Goal: Task Accomplishment & Management: Use online tool/utility

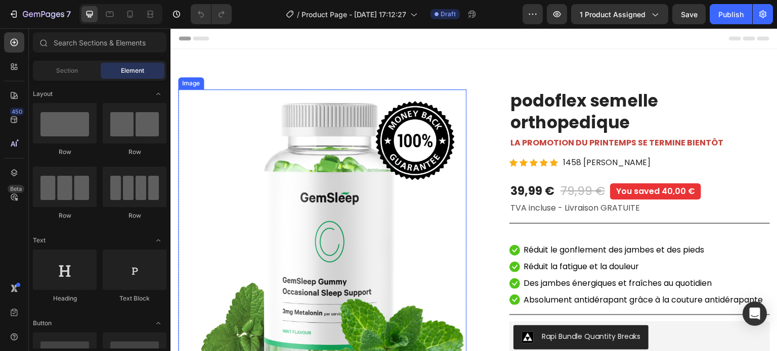
click at [294, 192] on img at bounding box center [322, 241] width 288 height 302
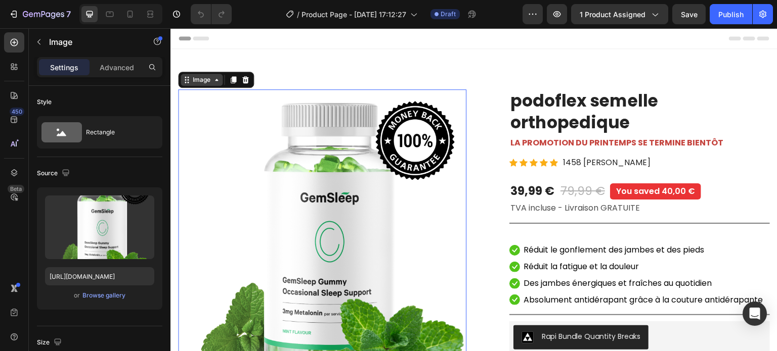
click at [202, 82] on div "Image" at bounding box center [202, 79] width 22 height 9
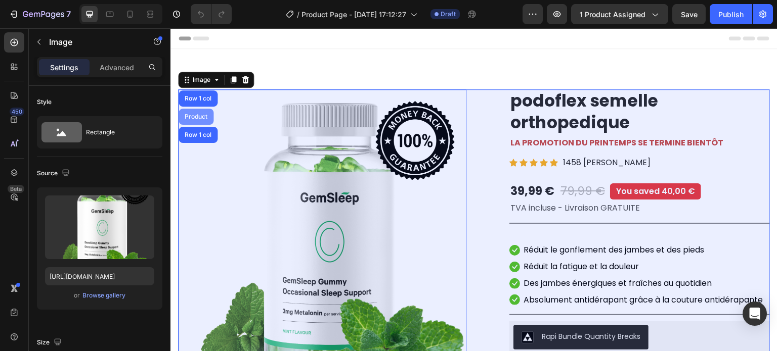
click at [199, 122] on div "Product" at bounding box center [196, 117] width 35 height 16
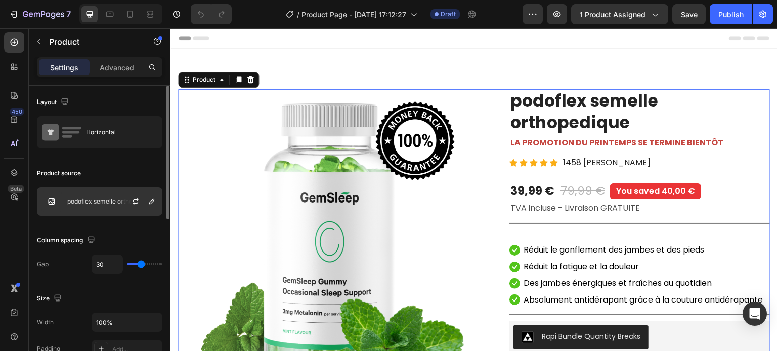
click at [111, 210] on div "podoflex semelle orthopedique" at bounding box center [99, 202] width 125 height 28
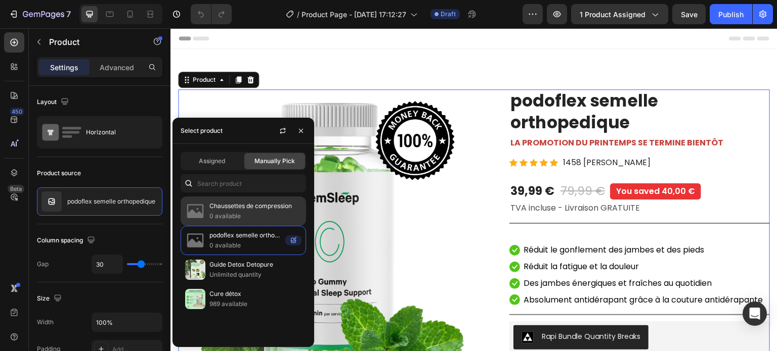
click at [232, 207] on p "Chaussettes de compression" at bounding box center [255, 206] width 92 height 10
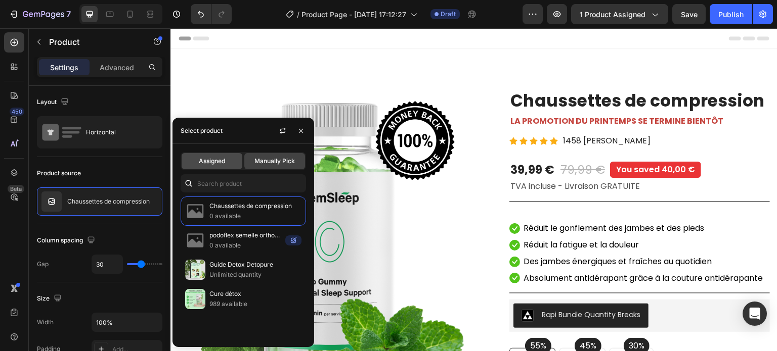
click at [220, 165] on span "Assigned" at bounding box center [212, 161] width 26 height 9
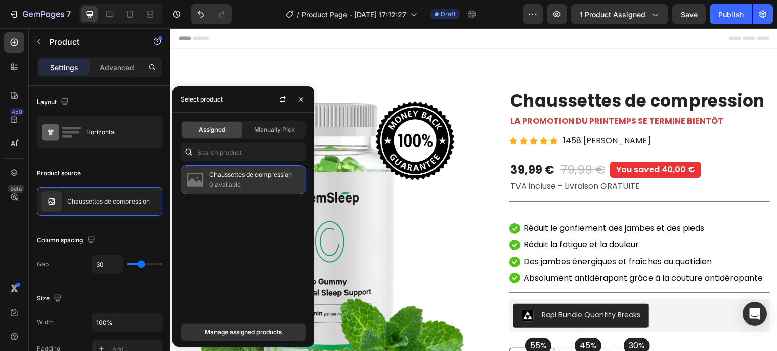
click at [220, 185] on p "0 available" at bounding box center [255, 185] width 92 height 10
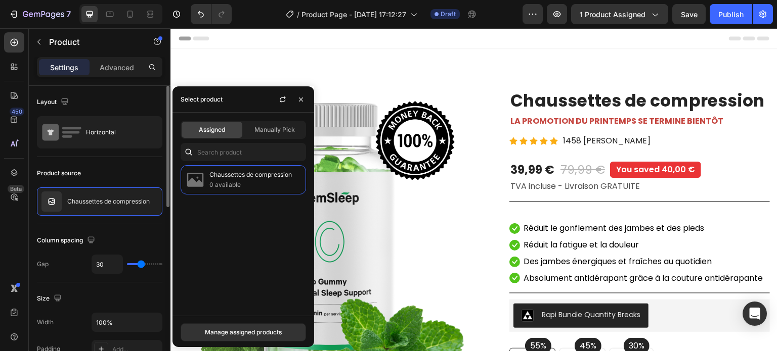
click at [129, 234] on div "Column spacing" at bounding box center [99, 241] width 125 height 16
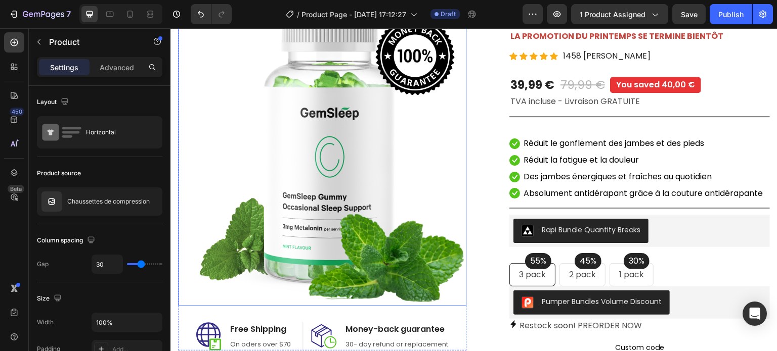
scroll to position [152, 0]
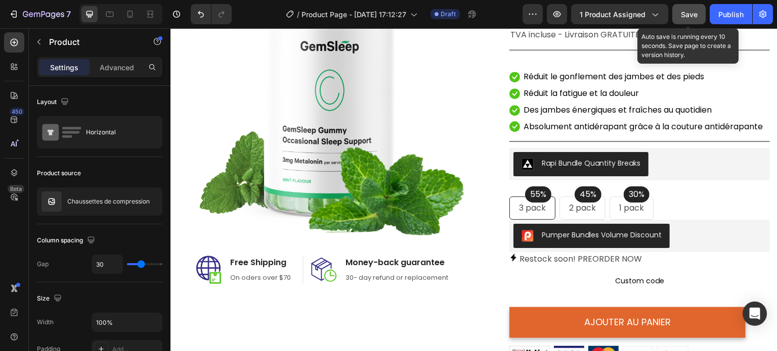
click at [692, 15] on span "Save" at bounding box center [689, 14] width 17 height 9
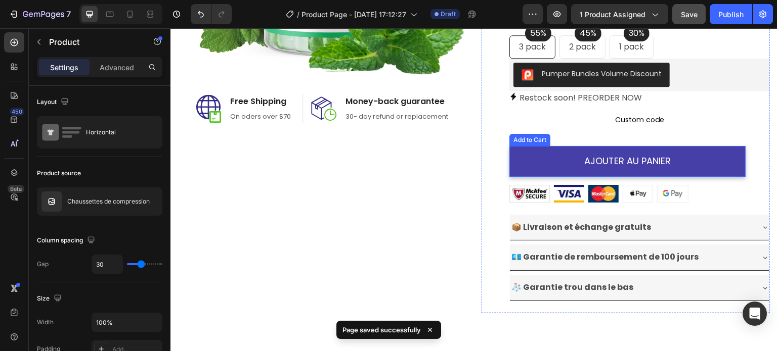
scroll to position [354, 0]
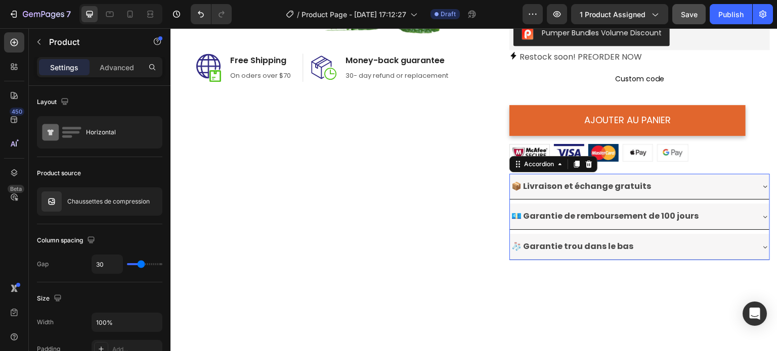
click at [673, 194] on div "📦 Livraison et échange gratuits" at bounding box center [631, 187] width 243 height 18
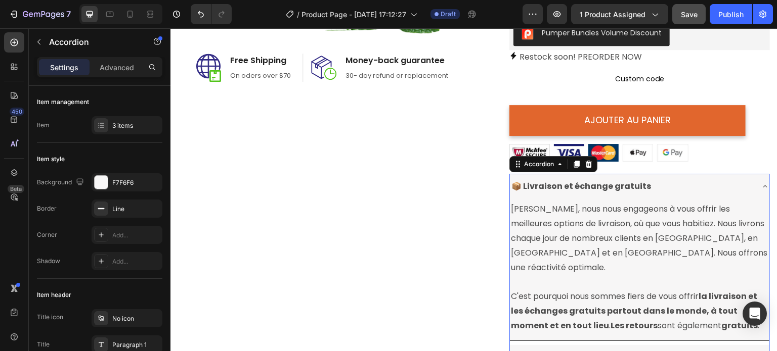
click at [673, 194] on div "📦 Livraison et échange gratuits" at bounding box center [631, 187] width 243 height 18
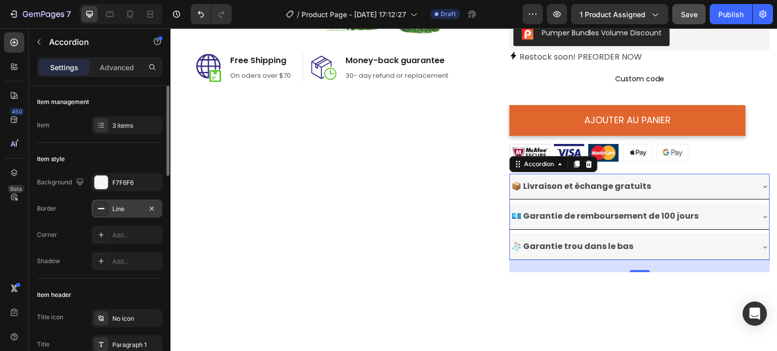
click at [118, 214] on div "Line" at bounding box center [127, 209] width 71 height 18
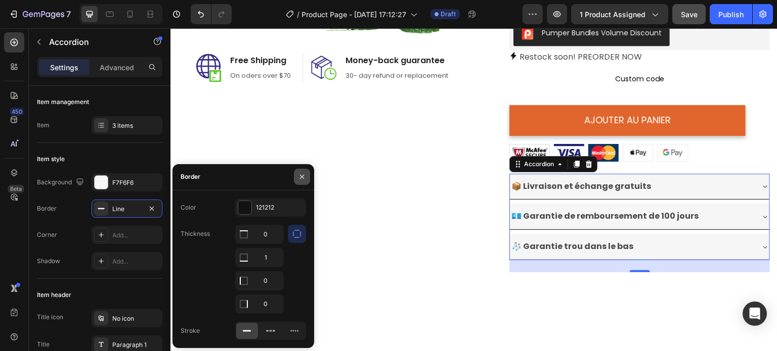
click at [299, 180] on icon "button" at bounding box center [302, 177] width 8 height 8
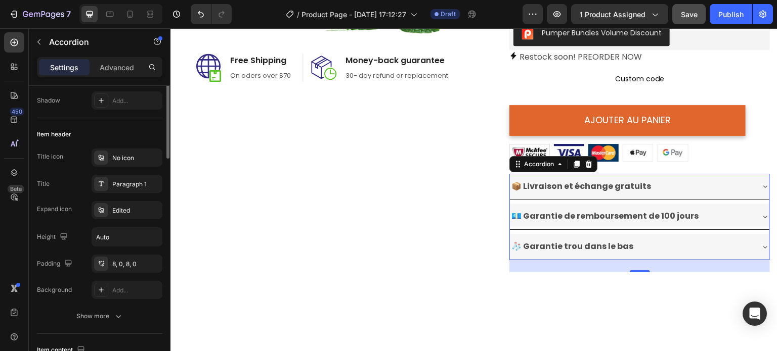
scroll to position [0, 0]
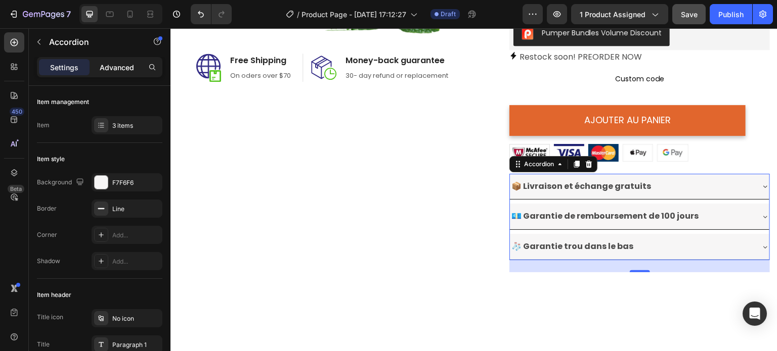
click at [115, 69] on p "Advanced" at bounding box center [117, 67] width 34 height 11
type input "100%"
type input "100"
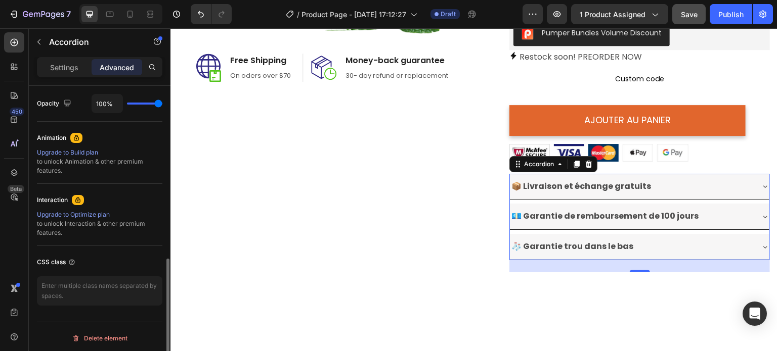
scroll to position [407, 0]
click at [54, 67] on p "Settings" at bounding box center [64, 67] width 28 height 11
type input "8"
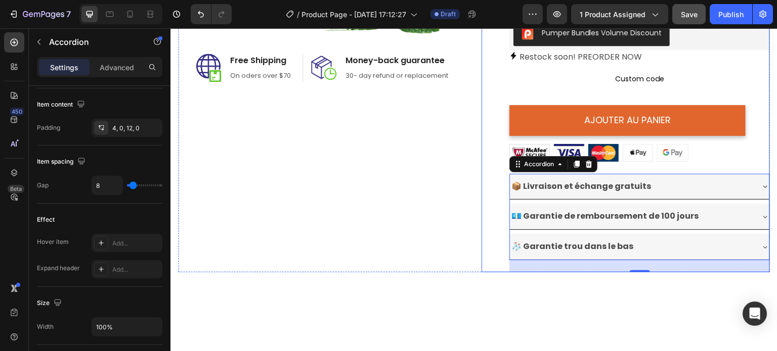
click at [469, 227] on div "Image Image Free Shipping Heading On oders over $70 Text block Row Image Money-…" at bounding box center [474, 4] width 592 height 537
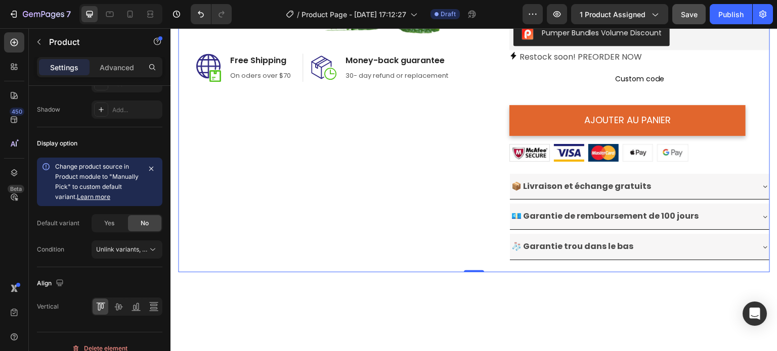
scroll to position [0, 0]
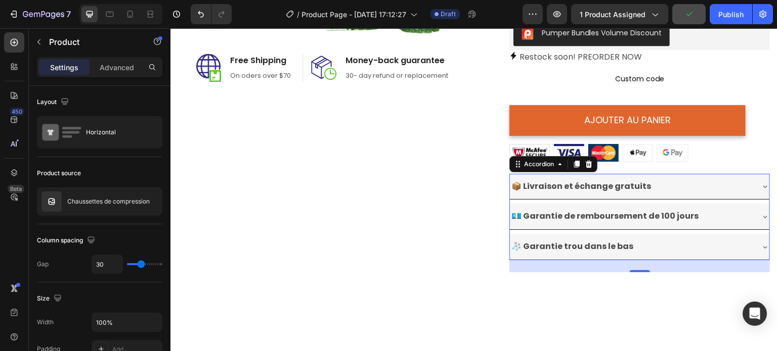
click at [669, 196] on div "📦 Livraison et échange gratuits" at bounding box center [631, 187] width 243 height 18
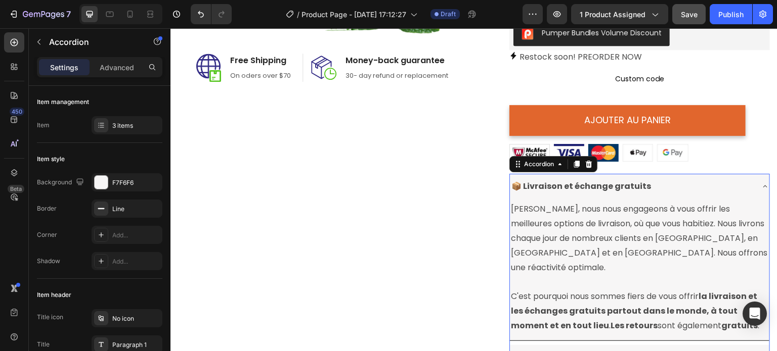
click at [669, 196] on div "📦 Livraison et échange gratuits" at bounding box center [631, 187] width 243 height 18
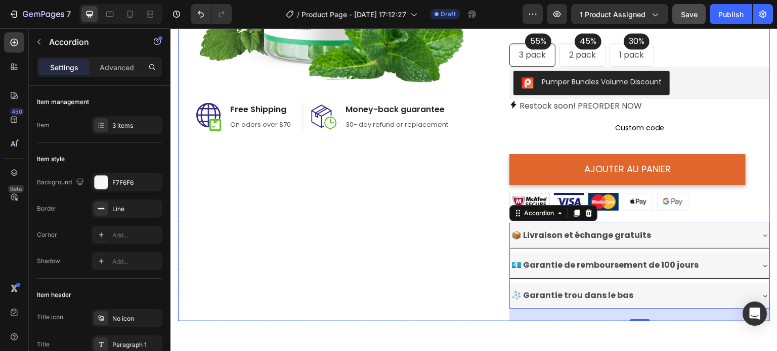
scroll to position [303, 0]
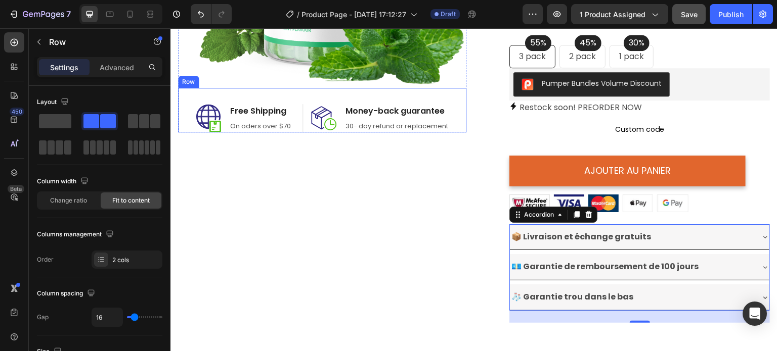
click at [269, 96] on div "Image Free Shipping Heading On oders over $70 Text block Row Image Money-back g…" at bounding box center [322, 110] width 288 height 45
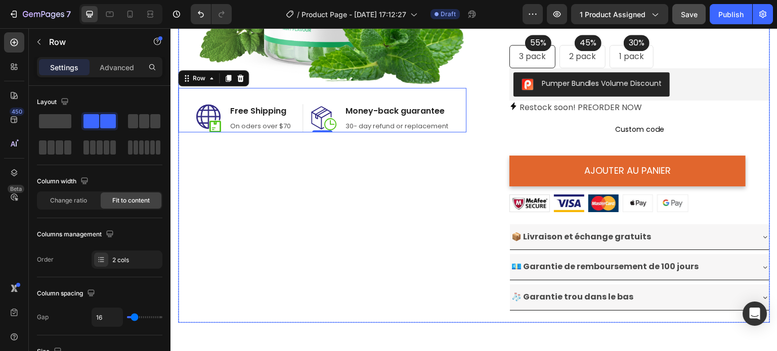
click at [297, 255] on div "Image Image Free Shipping Heading On oders over $70 Text block Row Image Money-…" at bounding box center [322, 54] width 288 height 537
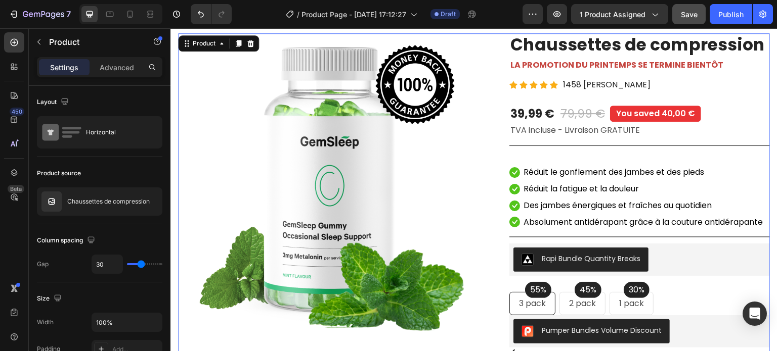
scroll to position [51, 0]
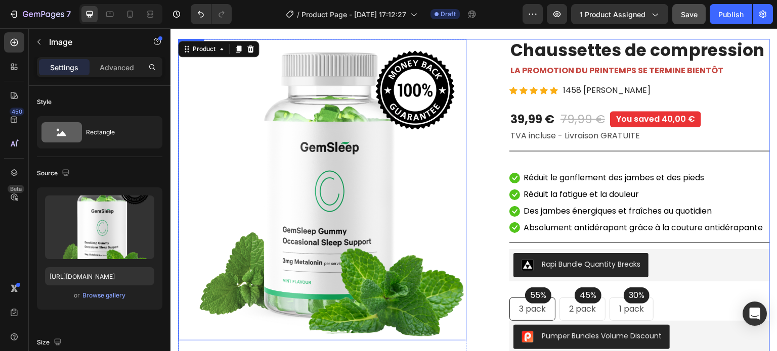
click at [301, 247] on img at bounding box center [322, 190] width 288 height 302
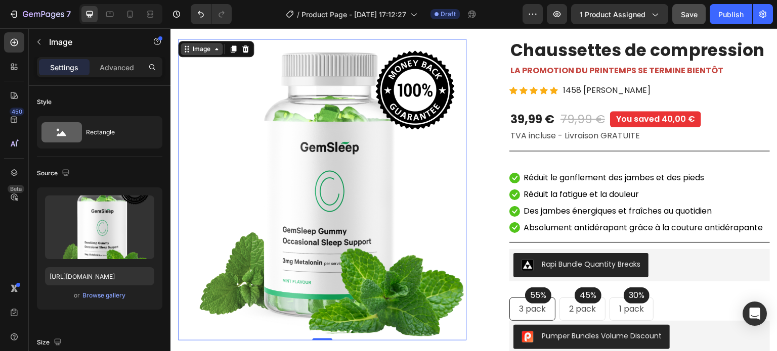
click at [206, 48] on div "Image" at bounding box center [202, 49] width 22 height 9
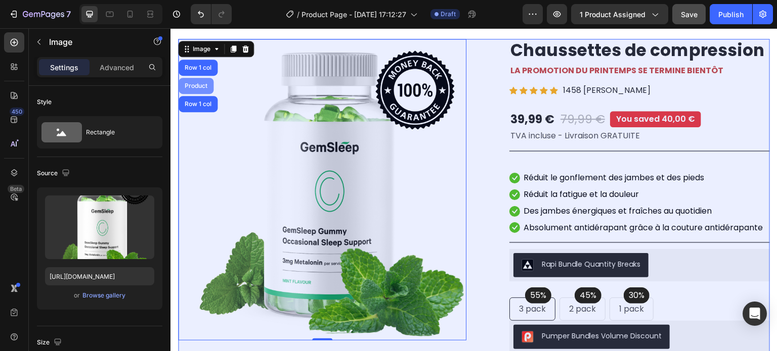
click at [199, 83] on div "Product" at bounding box center [196, 86] width 27 height 6
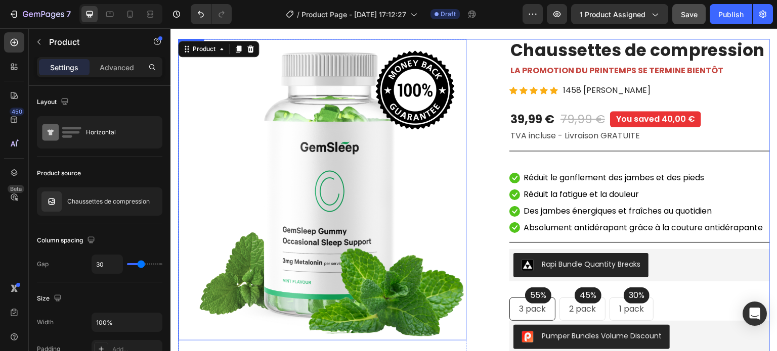
click at [271, 150] on img at bounding box center [322, 190] width 288 height 302
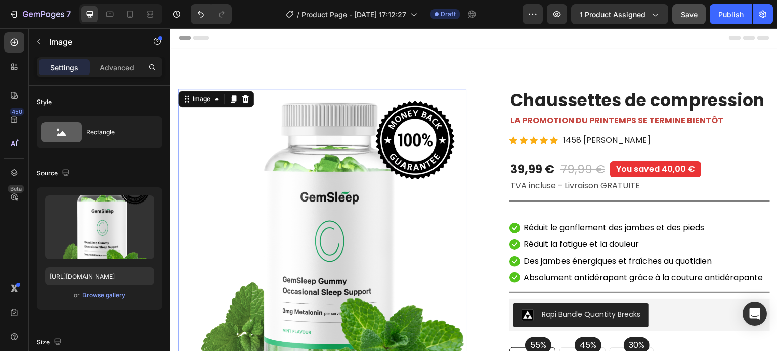
scroll to position [0, 0]
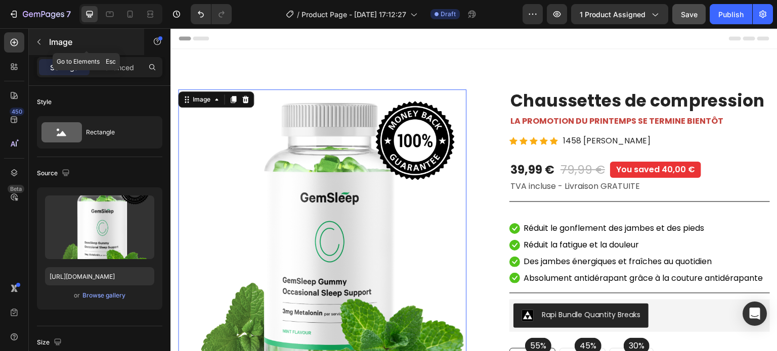
click at [38, 44] on icon "button" at bounding box center [39, 42] width 8 height 8
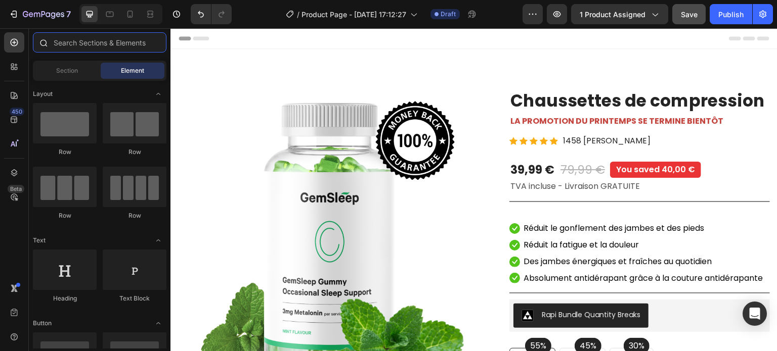
click at [72, 39] on input "text" at bounding box center [100, 42] width 134 height 20
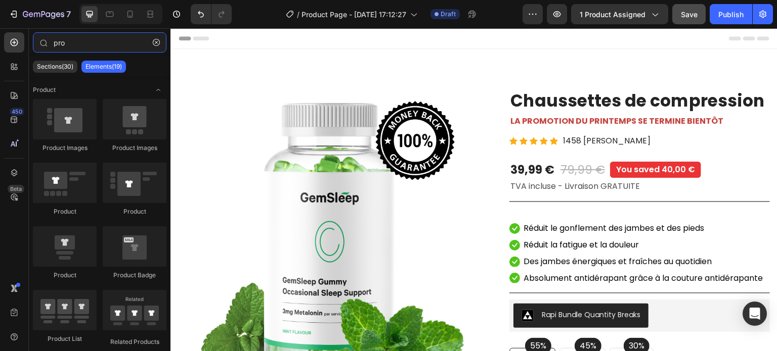
type input "pro"
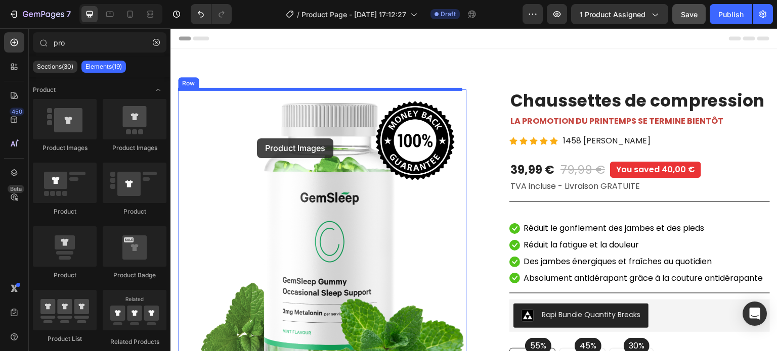
drag, startPoint x: 298, startPoint y: 151, endPoint x: 257, endPoint y: 139, distance: 43.4
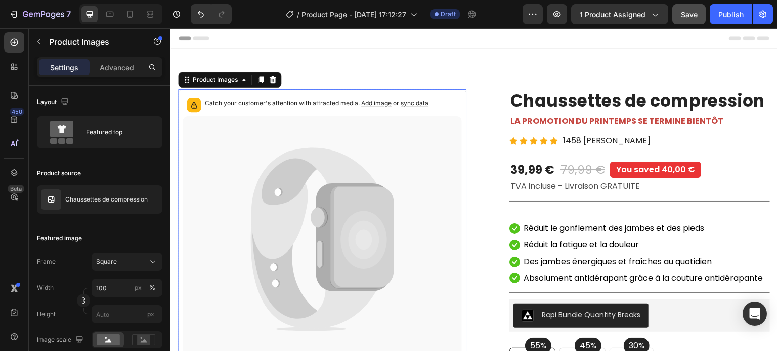
click at [290, 199] on icon at bounding box center [314, 204] width 126 height 112
click at [396, 205] on icon at bounding box center [322, 239] width 279 height 247
click at [418, 106] on span "sync data" at bounding box center [415, 103] width 28 height 8
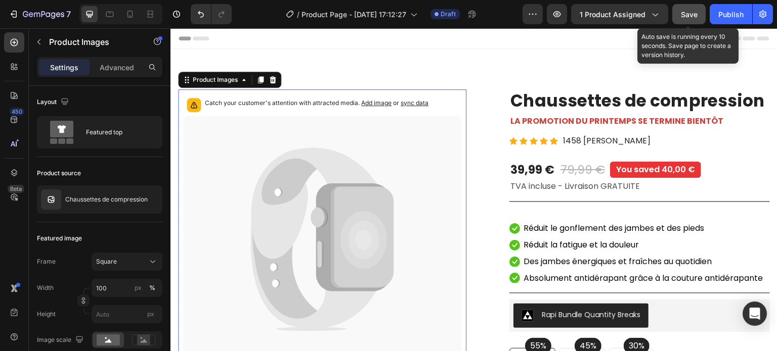
click at [689, 16] on span "Save" at bounding box center [689, 14] width 17 height 9
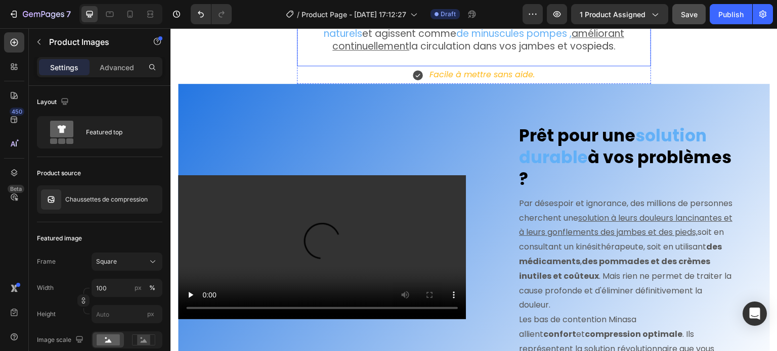
scroll to position [1011, 0]
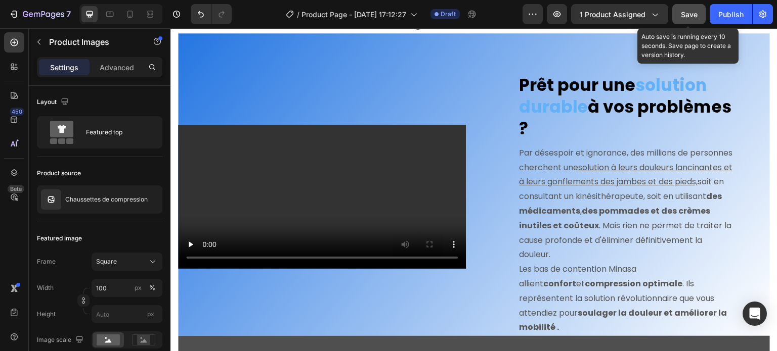
click at [680, 15] on button "Save" at bounding box center [688, 14] width 33 height 20
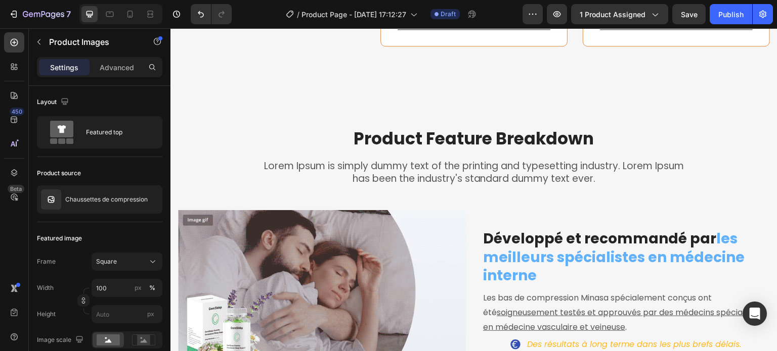
scroll to position [3388, 0]
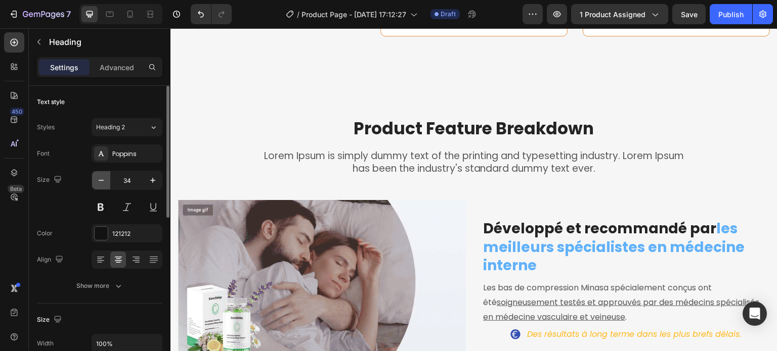
click at [101, 185] on icon "button" at bounding box center [101, 180] width 10 height 10
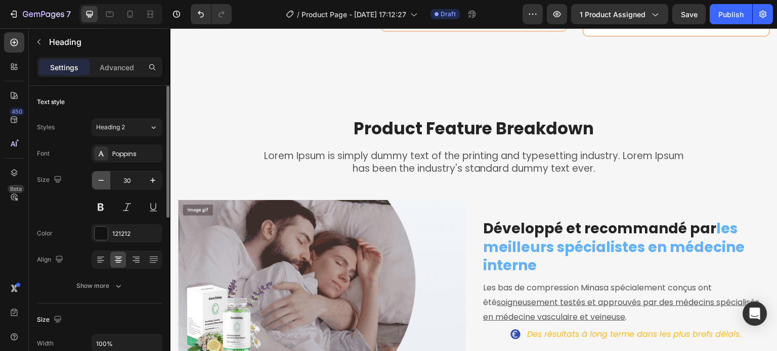
click at [101, 185] on icon "button" at bounding box center [101, 180] width 10 height 10
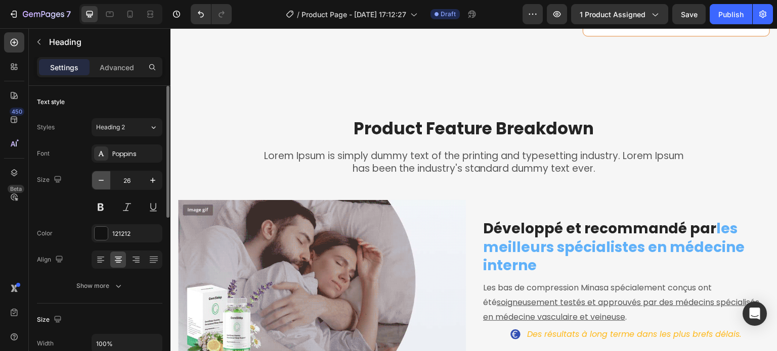
click at [101, 185] on icon "button" at bounding box center [101, 180] width 10 height 10
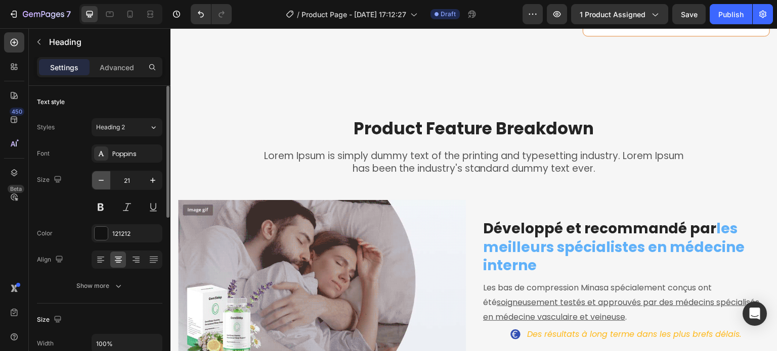
click at [101, 185] on icon "button" at bounding box center [101, 180] width 10 height 10
type input "19"
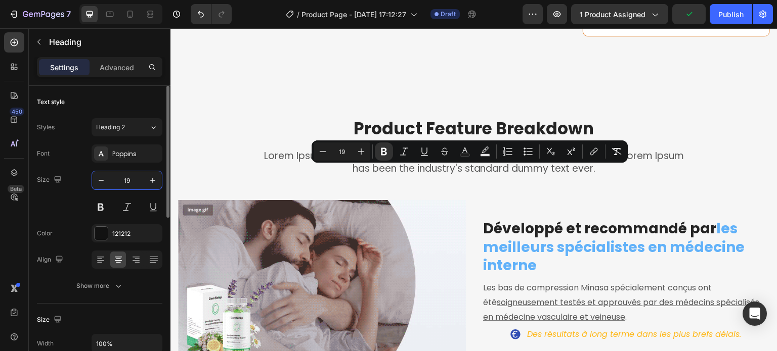
click at [136, 179] on input "19" at bounding box center [126, 180] width 33 height 18
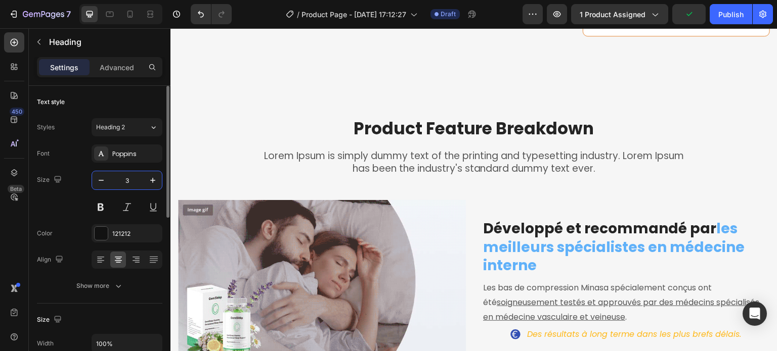
type input "34"
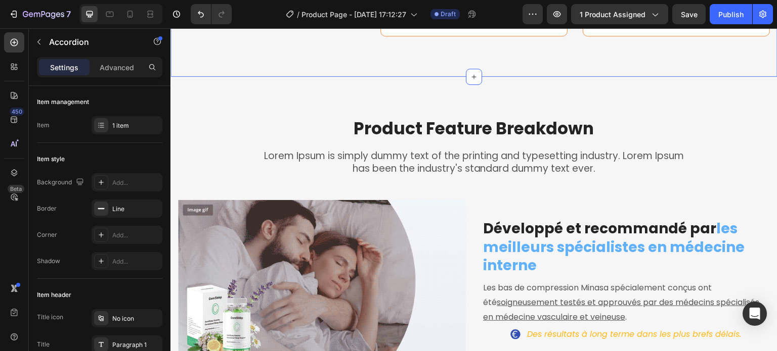
click at [126, 64] on p "Advanced" at bounding box center [117, 67] width 34 height 11
type input "100%"
type input "100"
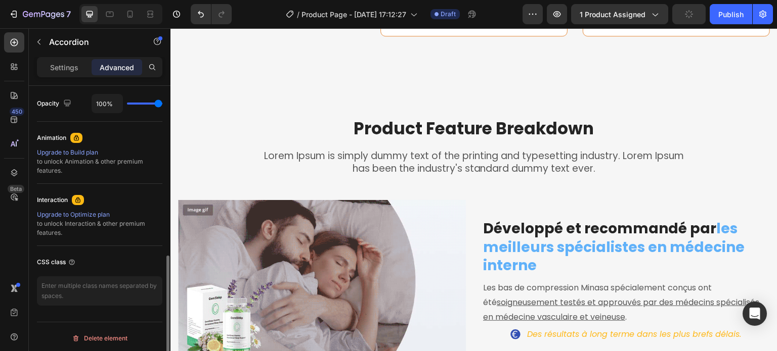
scroll to position [407, 0]
click at [69, 70] on p "Settings" at bounding box center [64, 67] width 28 height 11
type input "8"
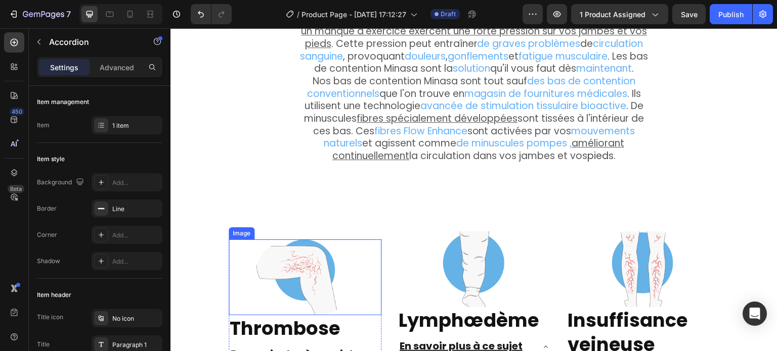
scroll to position [2073, 0]
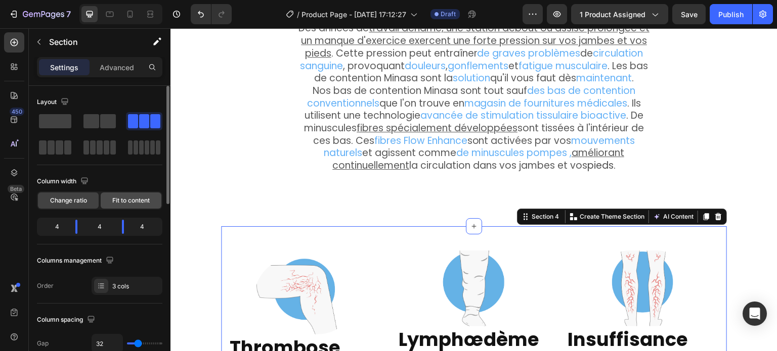
scroll to position [152, 0]
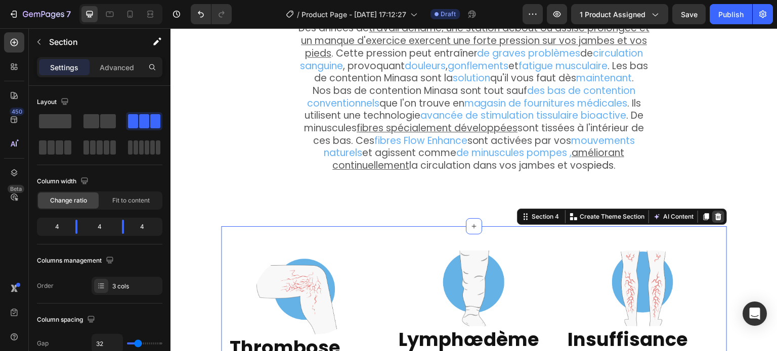
click at [712, 211] on div at bounding box center [718, 217] width 12 height 12
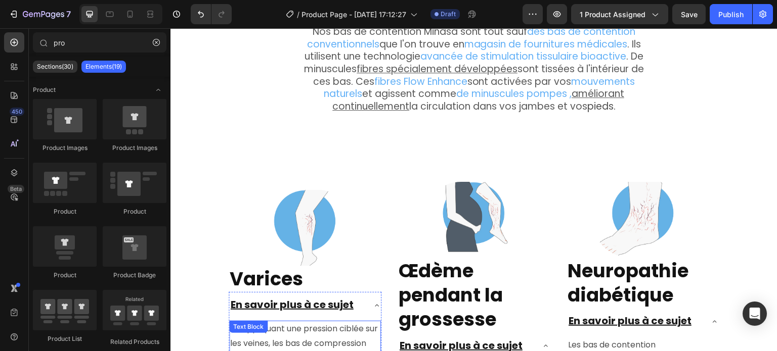
scroll to position [2124, 0]
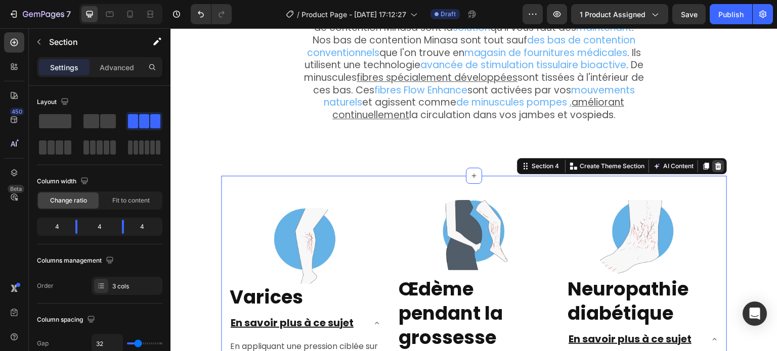
click at [715, 162] on icon at bounding box center [718, 165] width 7 height 7
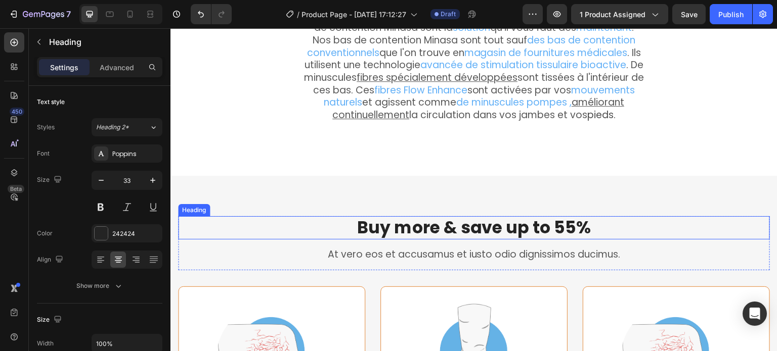
click at [444, 224] on p "Buy more & save up to 55%" at bounding box center [474, 228] width 590 height 22
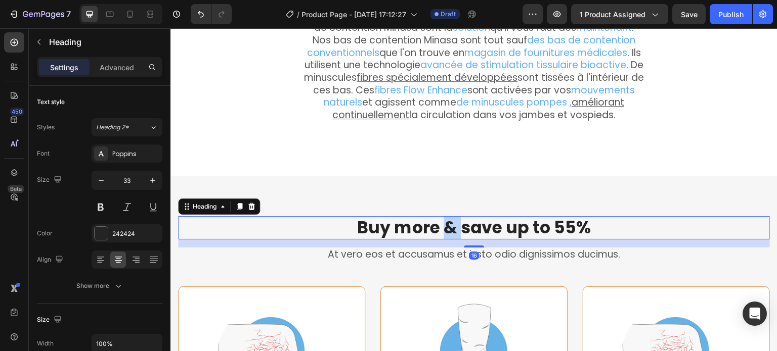
click at [444, 224] on p "Buy more & save up to 55%" at bounding box center [474, 228] width 590 height 22
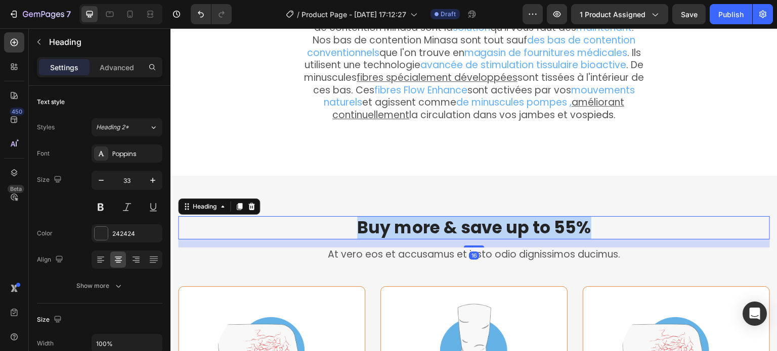
click at [444, 224] on p "Buy more & save up to 55%" at bounding box center [474, 228] width 590 height 22
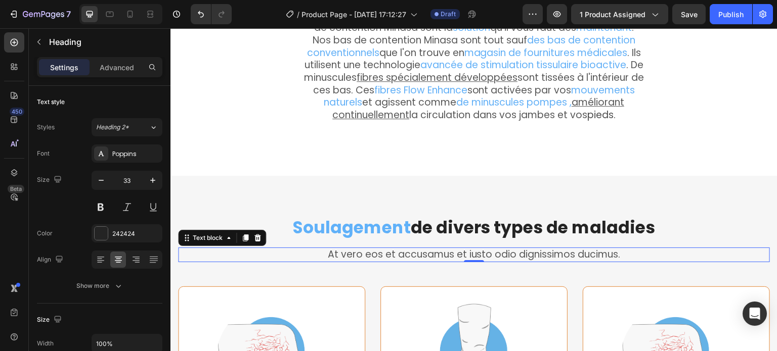
click at [428, 249] on p "At vero eos et accusamus et iusto odio dignissimos ducimus." at bounding box center [474, 255] width 590 height 13
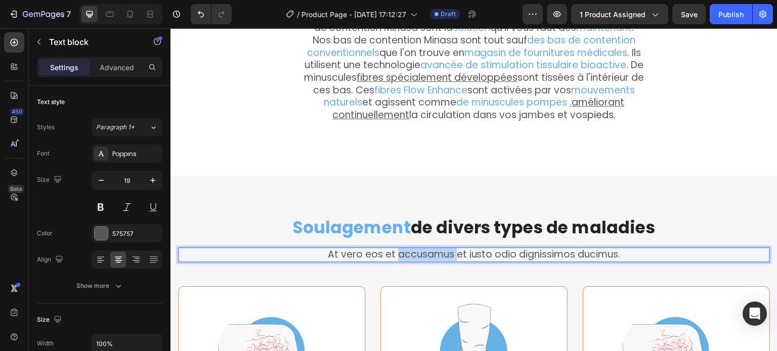
click at [428, 249] on p "At vero eos et accusamus et iusto odio dignissimos ducimus." at bounding box center [474, 255] width 590 height 13
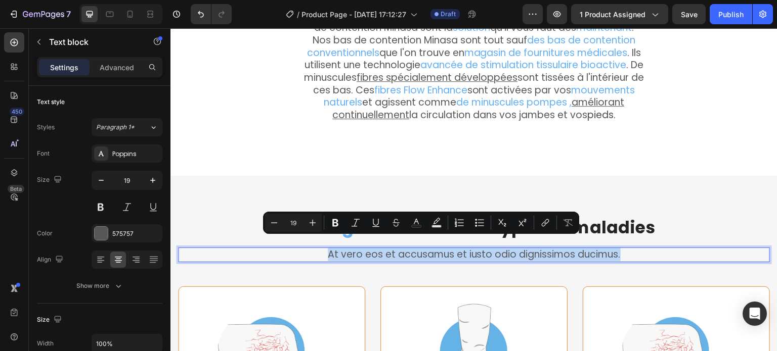
click at [428, 249] on p "At vero eos et accusamus et iusto odio dignissimos ducimus." at bounding box center [474, 255] width 590 height 13
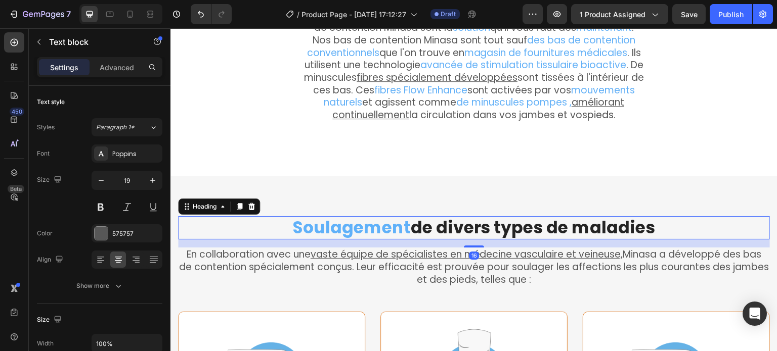
click at [269, 217] on p "⁠⁠⁠⁠⁠⁠⁠ Soulagement de divers types de maladies" at bounding box center [474, 228] width 590 height 22
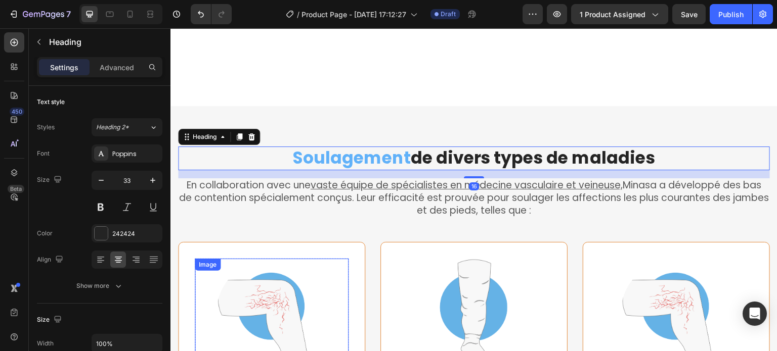
scroll to position [2276, 0]
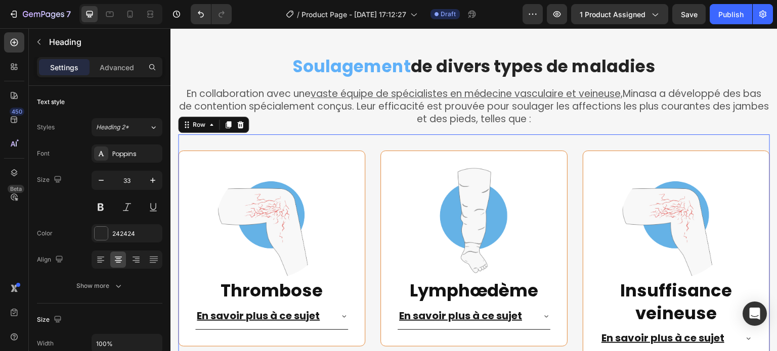
click at [324, 137] on div "Image Thrombose Heading En savoir plus à ce sujet Accordion You saved 29,90 € P…" at bounding box center [474, 252] width 592 height 235
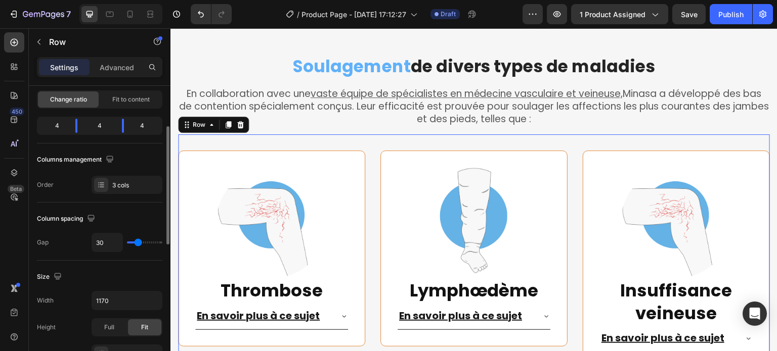
scroll to position [152, 0]
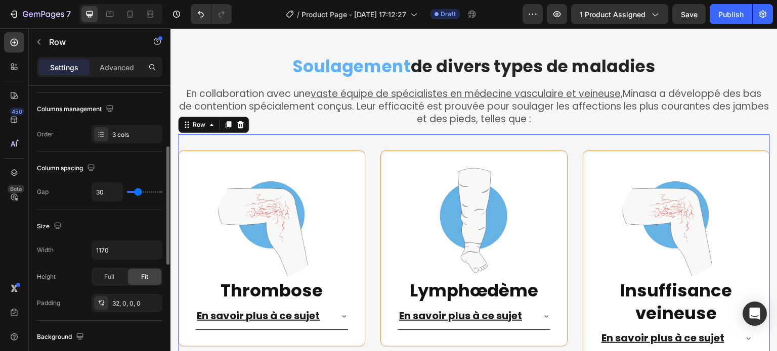
type input "25"
type input "24"
type input "22"
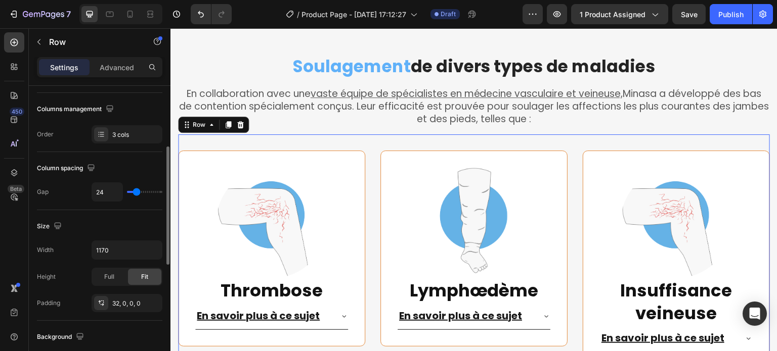
type input "22"
type input "20"
type input "18"
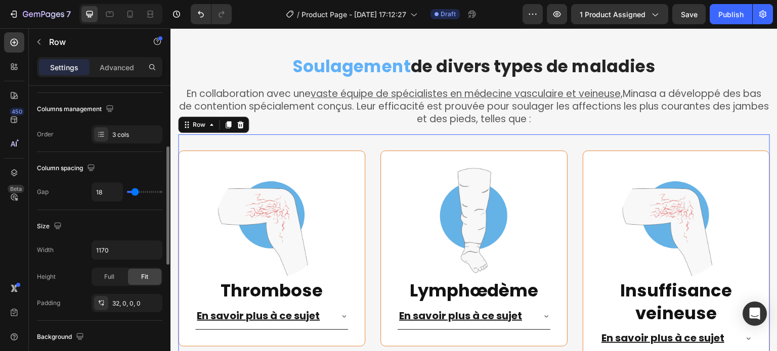
type input "16"
type input "15"
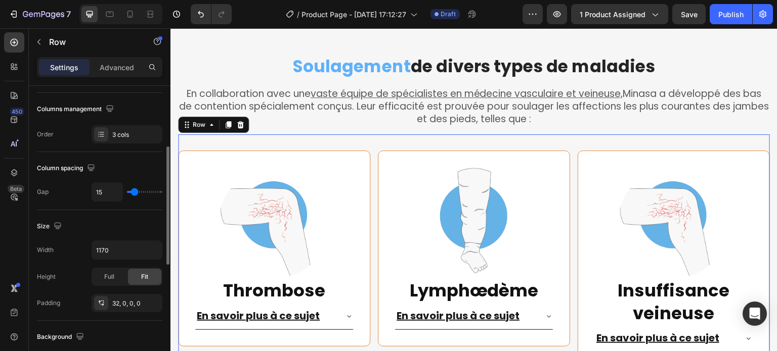
type input "15"
click at [134, 193] on input "range" at bounding box center [144, 192] width 35 height 2
click at [202, 11] on icon "Undo/Redo" at bounding box center [201, 14] width 10 height 10
type input "30"
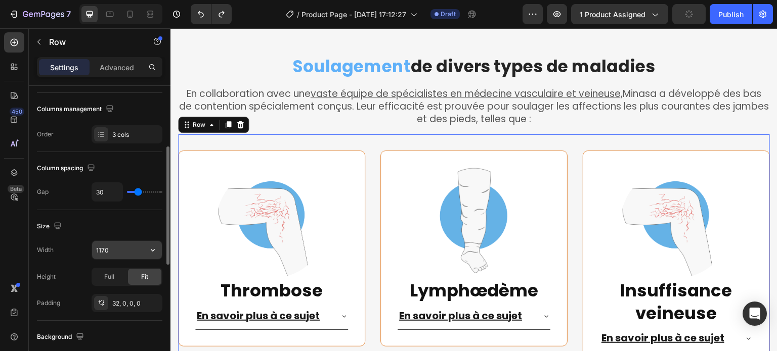
click at [140, 253] on input "1170" at bounding box center [127, 250] width 70 height 18
click at [162, 250] on button "button" at bounding box center [153, 250] width 18 height 18
click at [108, 274] on span "Full" at bounding box center [109, 277] width 10 height 9
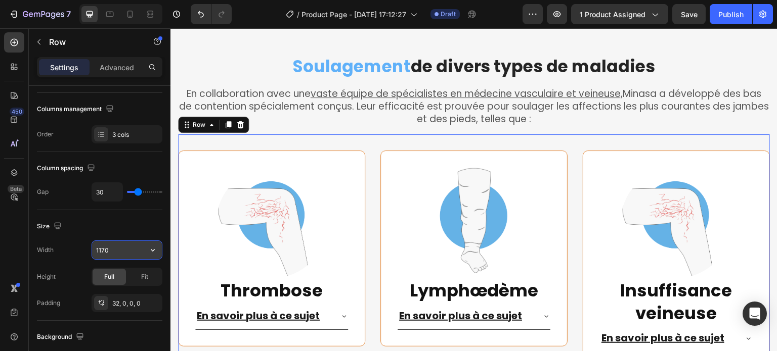
click at [139, 256] on input "1170" at bounding box center [127, 250] width 70 height 18
click at [155, 248] on icon "button" at bounding box center [153, 250] width 10 height 10
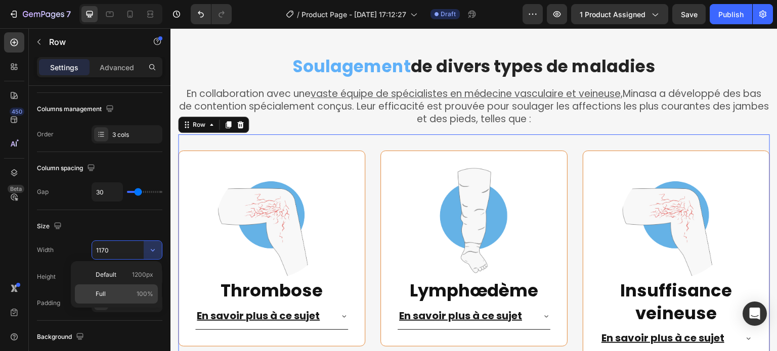
click at [140, 297] on span "100%" at bounding box center [145, 294] width 17 height 9
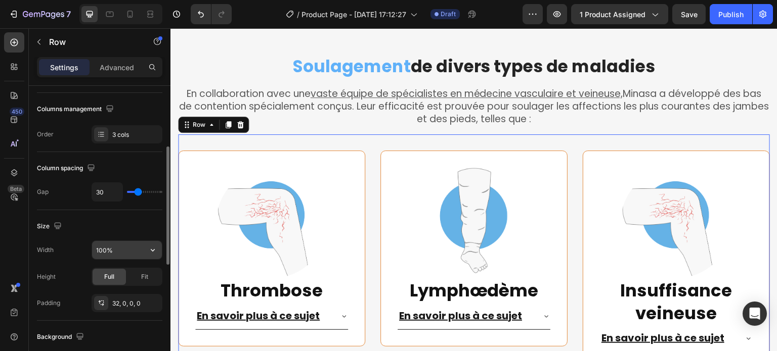
click at [105, 252] on input "100%" at bounding box center [127, 250] width 70 height 18
type input "90%"
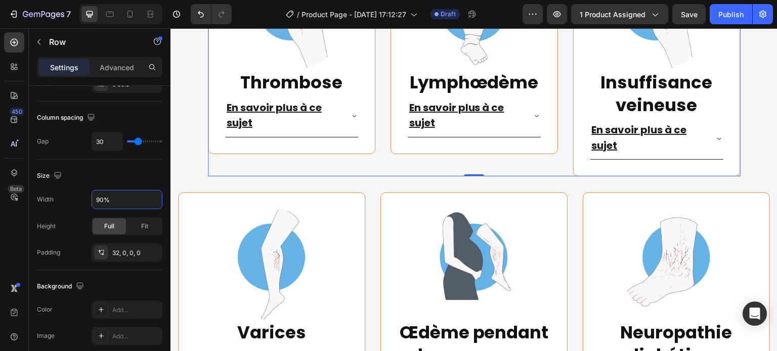
scroll to position [2478, 0]
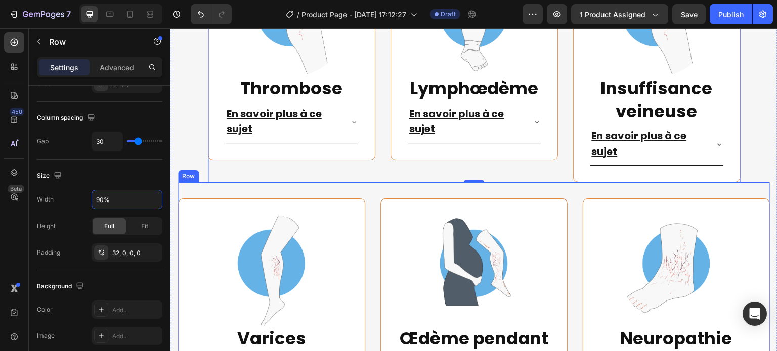
click at [364, 194] on div "Image Varices Heading En savoir plus à ce sujet Accordion You saved 29,90 € Pro…" at bounding box center [474, 300] width 592 height 235
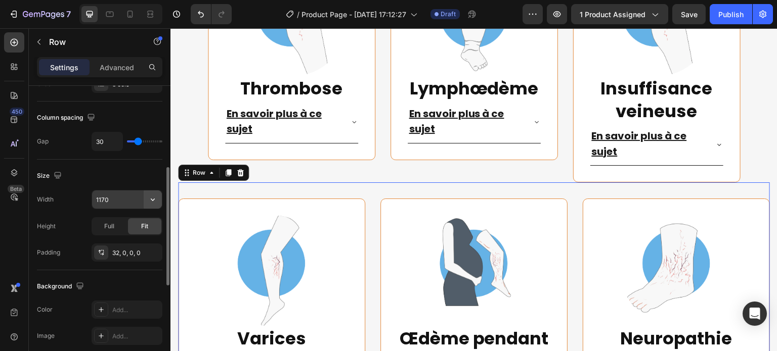
click at [150, 198] on icon "button" at bounding box center [153, 200] width 10 height 10
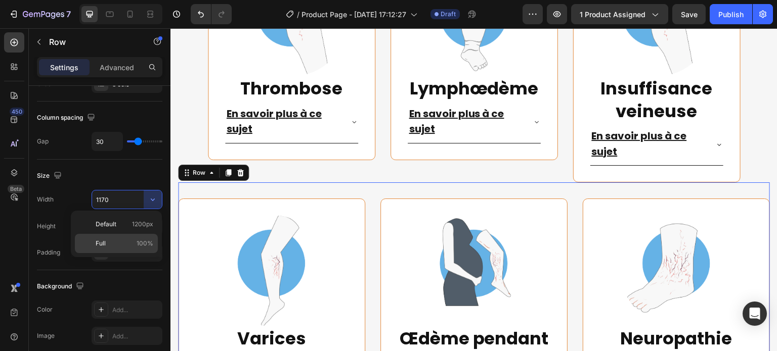
click at [113, 241] on p "Full 100%" at bounding box center [125, 243] width 58 height 9
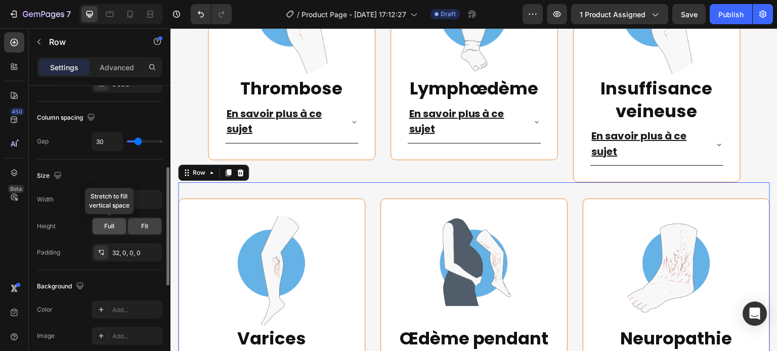
click at [115, 230] on div "Full" at bounding box center [109, 226] width 33 height 16
click at [103, 202] on input "100%" at bounding box center [127, 200] width 70 height 18
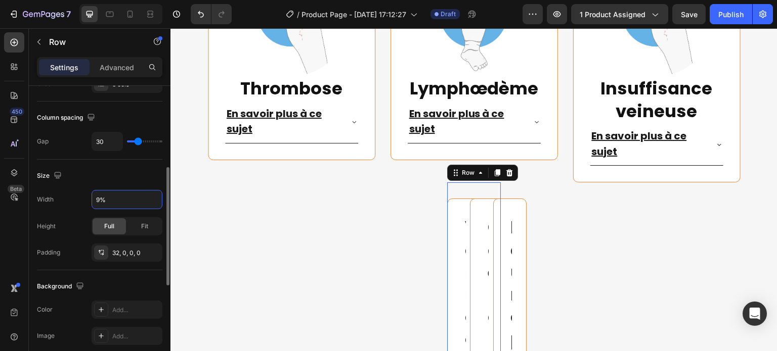
type input "90%"
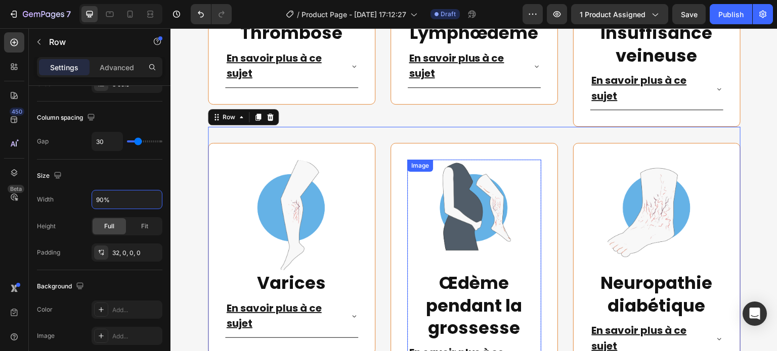
scroll to position [2630, 0]
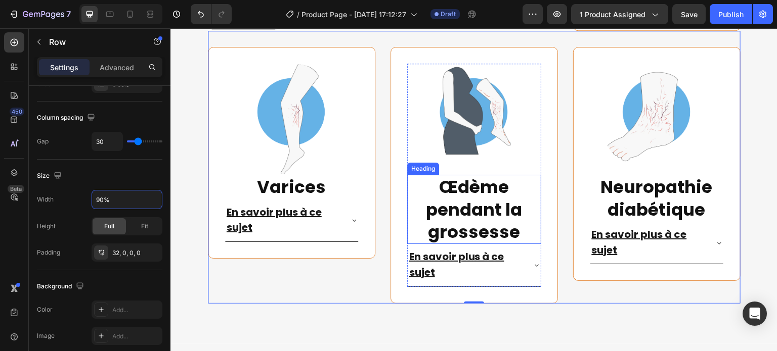
click at [476, 215] on strong "Œdème pendant la grossesse" at bounding box center [474, 209] width 96 height 69
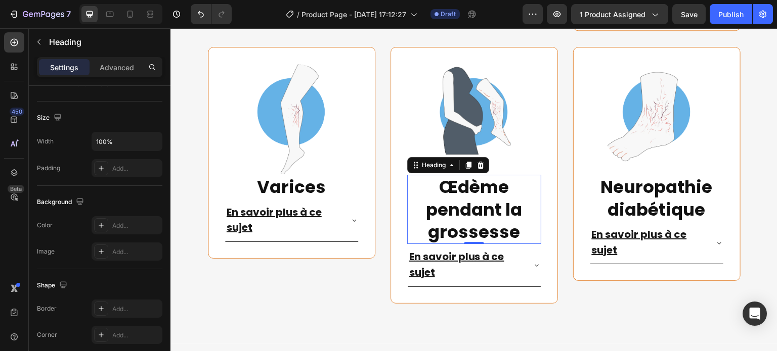
scroll to position [0, 0]
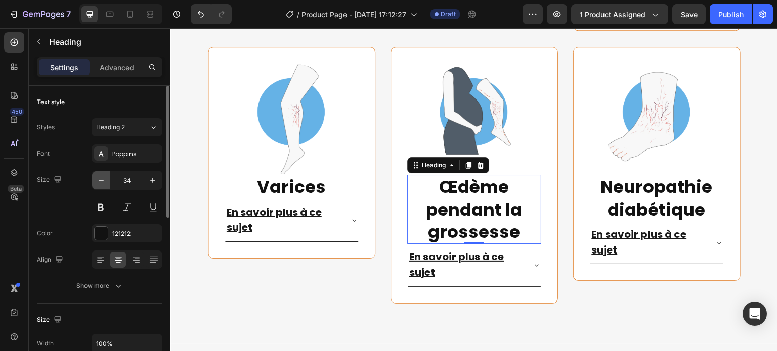
click at [93, 178] on button "button" at bounding box center [101, 180] width 18 height 18
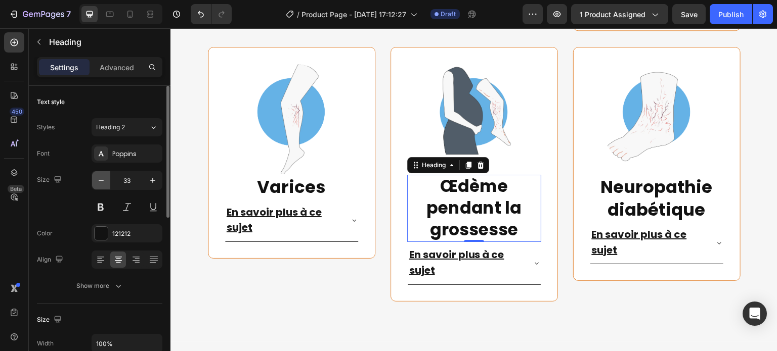
click at [93, 178] on button "button" at bounding box center [101, 180] width 18 height 18
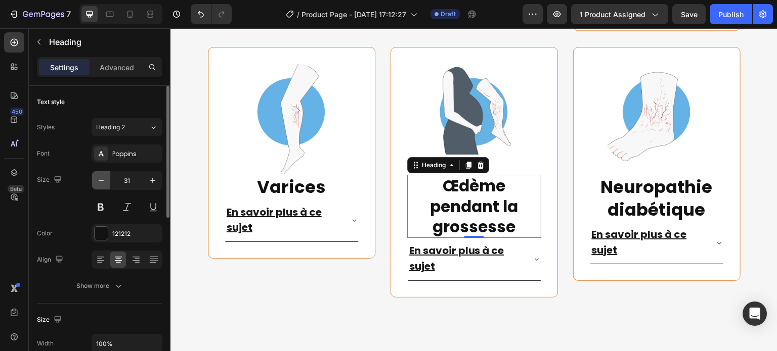
click at [93, 178] on button "button" at bounding box center [101, 180] width 18 height 18
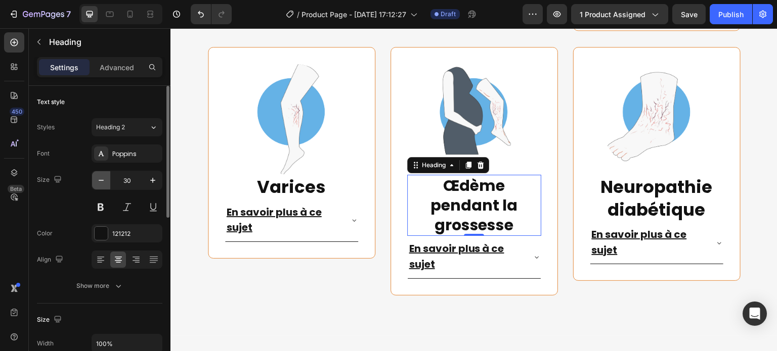
click at [93, 178] on button "button" at bounding box center [101, 180] width 18 height 18
type input "29"
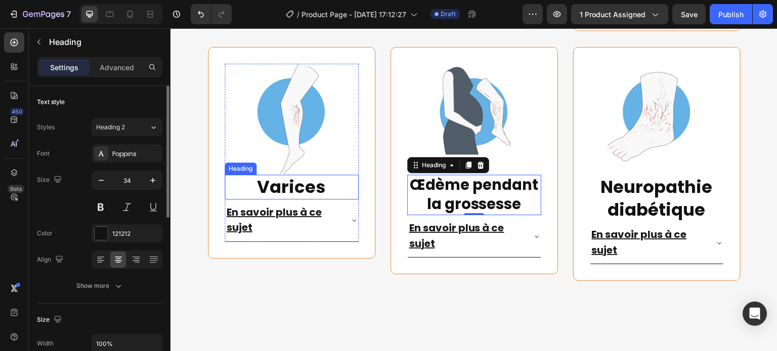
click at [277, 191] on strong "Varices" at bounding box center [291, 187] width 69 height 24
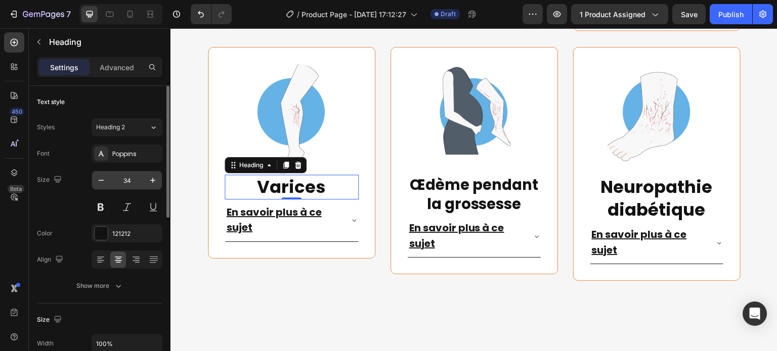
click at [127, 183] on input "34" at bounding box center [126, 180] width 33 height 18
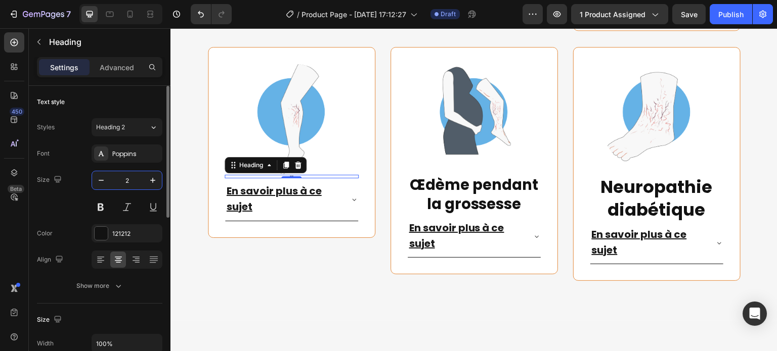
type input "29"
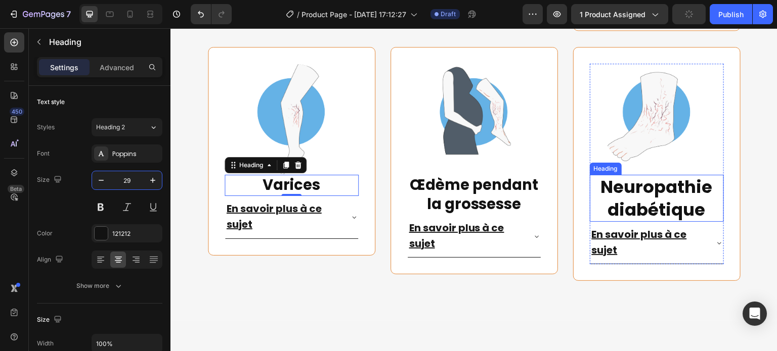
click at [654, 195] on strong "Neuropathie diabétique" at bounding box center [657, 198] width 112 height 47
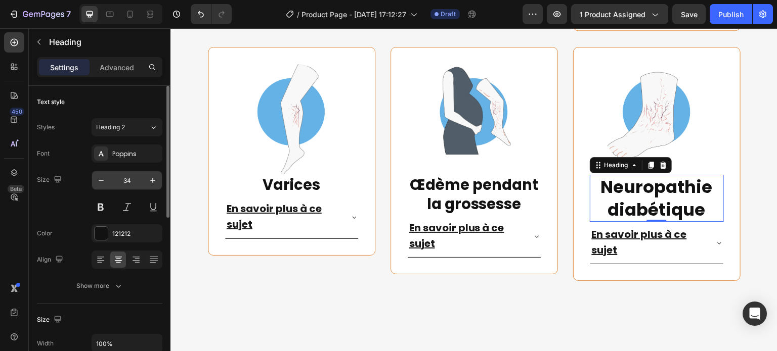
click at [127, 181] on input "34" at bounding box center [126, 180] width 33 height 18
type input "29"
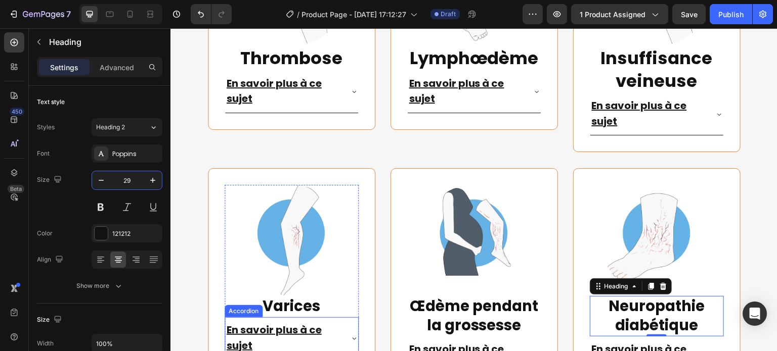
scroll to position [2478, 0]
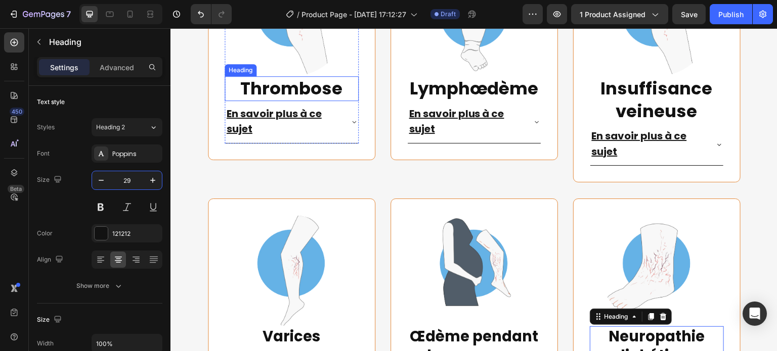
click at [278, 90] on strong "Thrombose" at bounding box center [291, 88] width 102 height 24
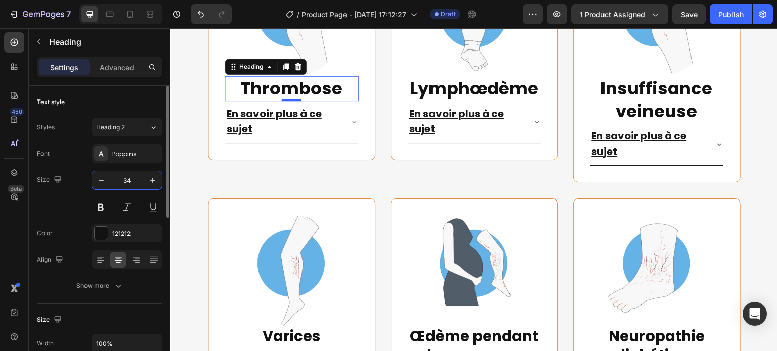
click at [131, 180] on input "34" at bounding box center [126, 180] width 33 height 18
type input "29"
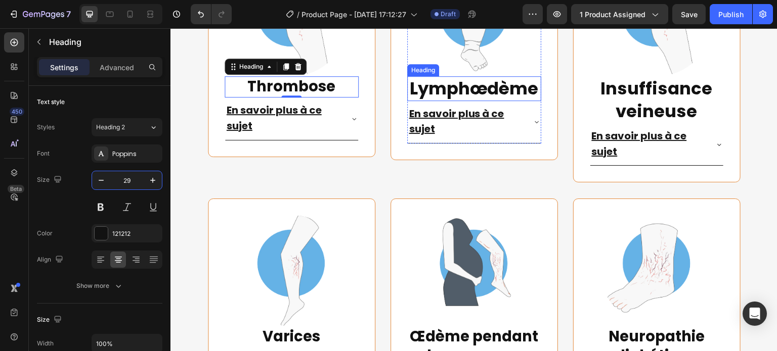
click at [447, 86] on strong "Lymphœdème" at bounding box center [474, 88] width 129 height 24
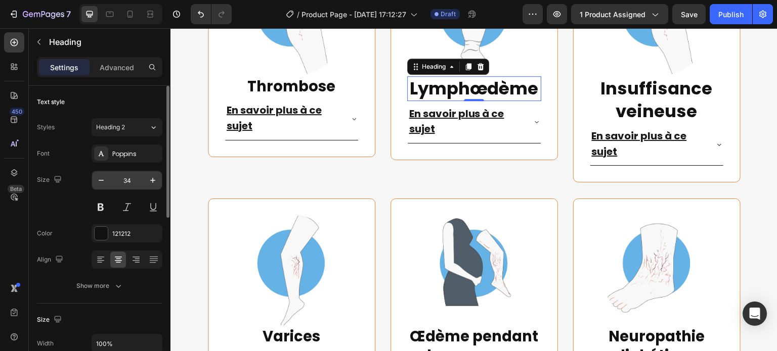
click at [126, 185] on input "34" at bounding box center [126, 180] width 33 height 18
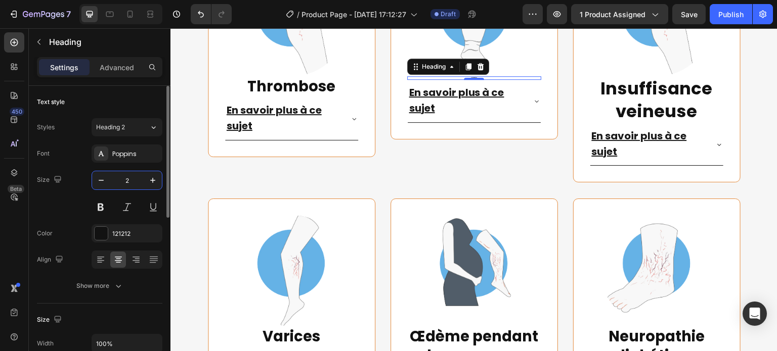
type input "29"
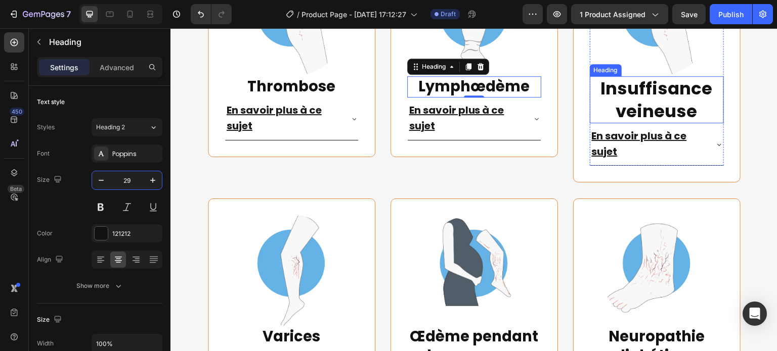
click at [649, 96] on strong "Insuffisance veineuse" at bounding box center [657, 99] width 112 height 47
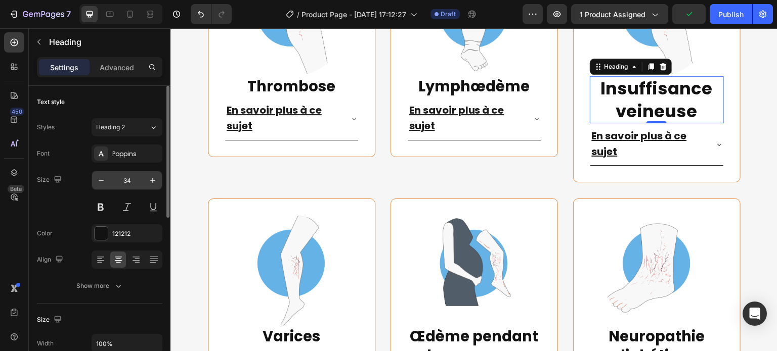
click at [128, 184] on input "34" at bounding box center [126, 180] width 33 height 18
type input "29"
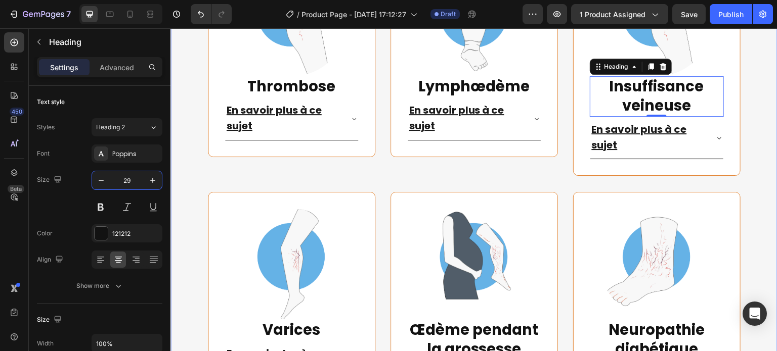
click at [760, 76] on div "⁠⁠⁠⁠⁠⁠⁠ Soulagement de divers types de maladies Heading En collaboration avec u…" at bounding box center [474, 136] width 592 height 567
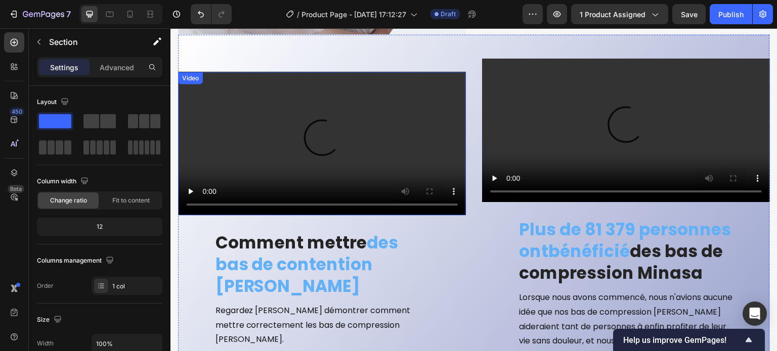
scroll to position [3135, 0]
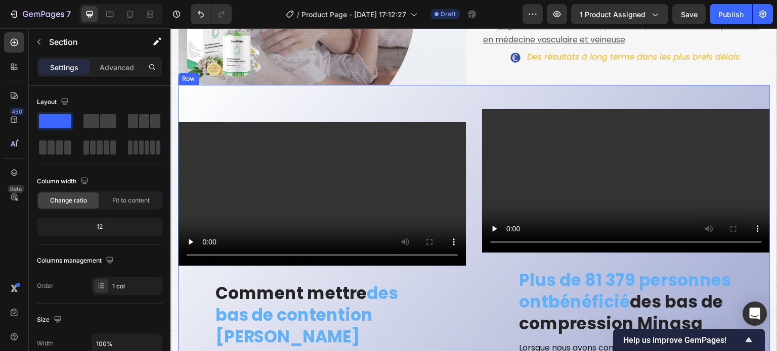
click at [418, 113] on div "Video Comment mettre des bas de contention Minasa Heading Regardez [PERSON_NAME…" at bounding box center [322, 269] width 288 height 321
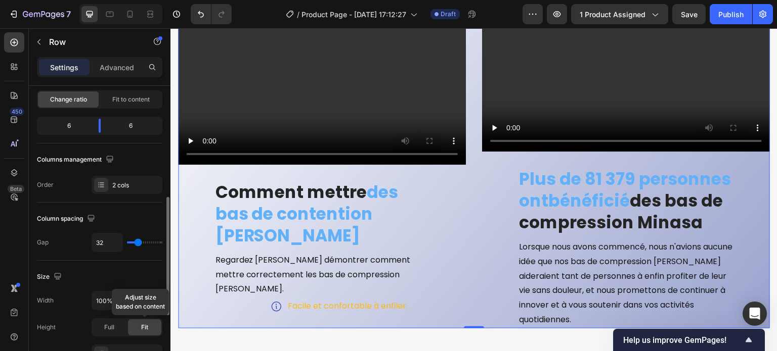
scroll to position [202, 0]
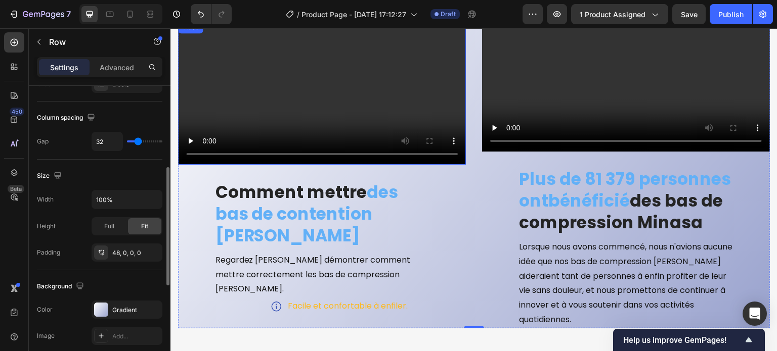
click at [246, 116] on video at bounding box center [322, 93] width 288 height 144
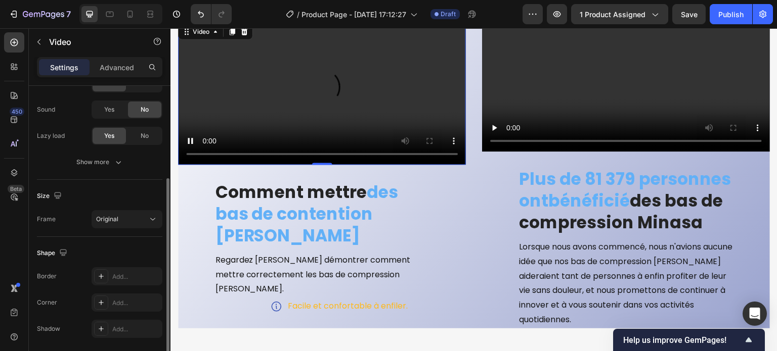
scroll to position [186, 0]
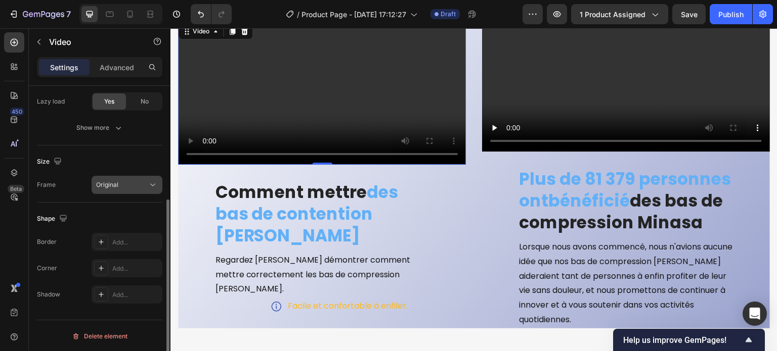
click at [103, 186] on span "Original" at bounding box center [107, 185] width 22 height 8
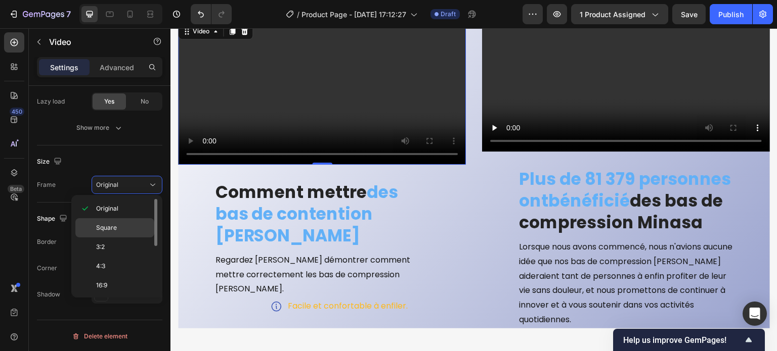
click at [104, 224] on span "Square" at bounding box center [106, 228] width 21 height 9
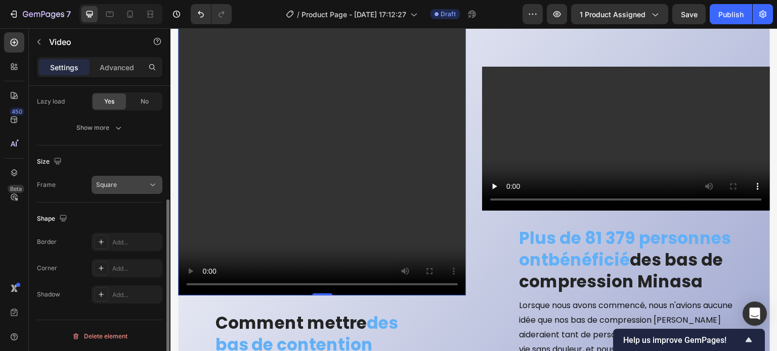
click at [118, 182] on div "Square" at bounding box center [122, 185] width 52 height 9
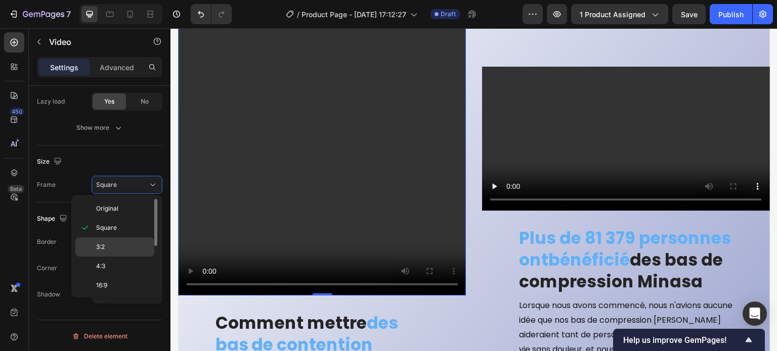
click at [113, 246] on p "3:2" at bounding box center [123, 247] width 54 height 9
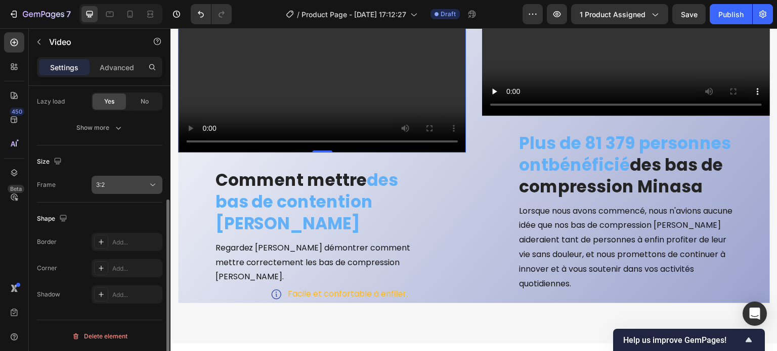
click at [120, 181] on div "3:2" at bounding box center [122, 185] width 52 height 9
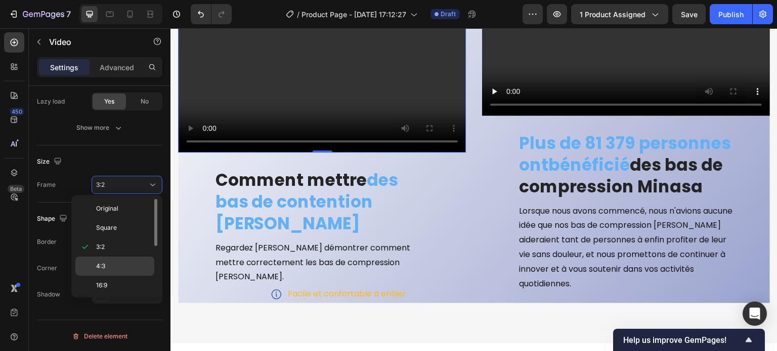
click at [113, 267] on p "4:3" at bounding box center [123, 266] width 54 height 9
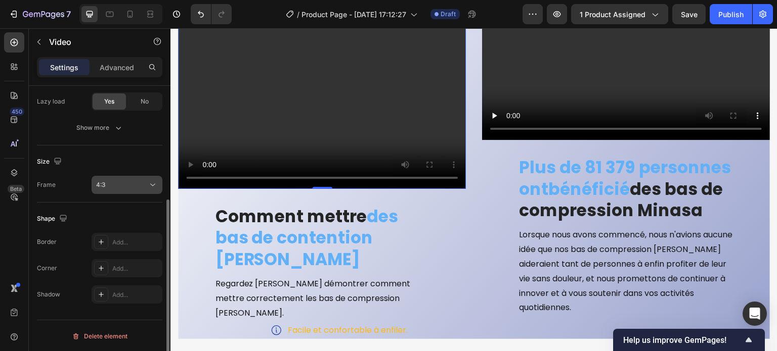
click at [126, 182] on div "4:3" at bounding box center [122, 185] width 52 height 9
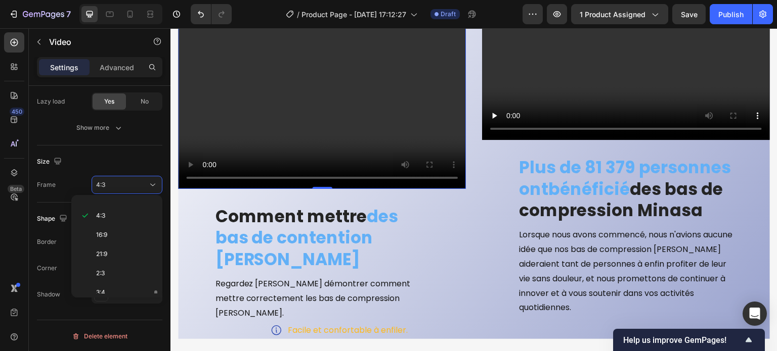
scroll to position [95, 0]
click at [107, 266] on span "9:16" at bounding box center [101, 267] width 11 height 9
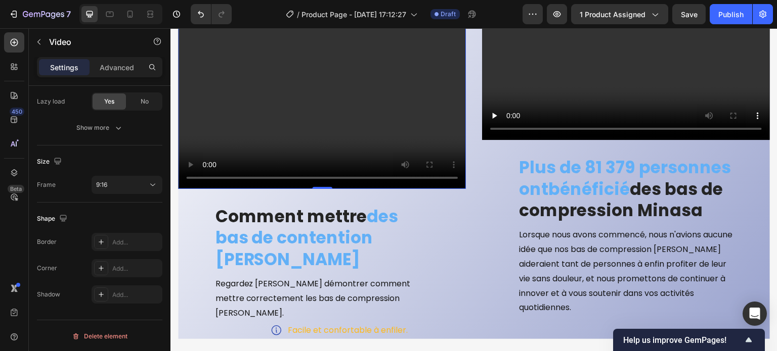
scroll to position [3216, 0]
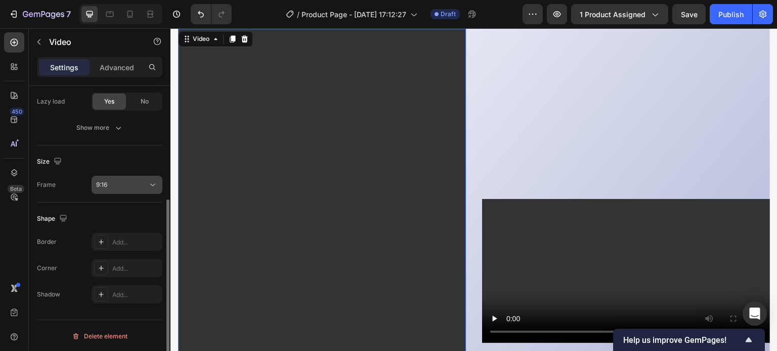
click at [121, 186] on div "9:16" at bounding box center [122, 185] width 52 height 9
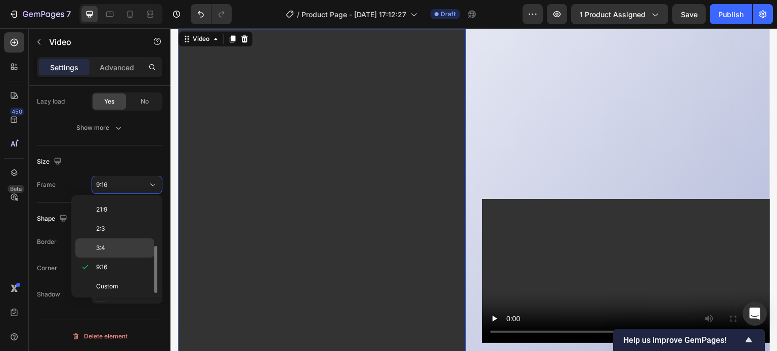
click at [118, 244] on p "3:4" at bounding box center [123, 248] width 54 height 9
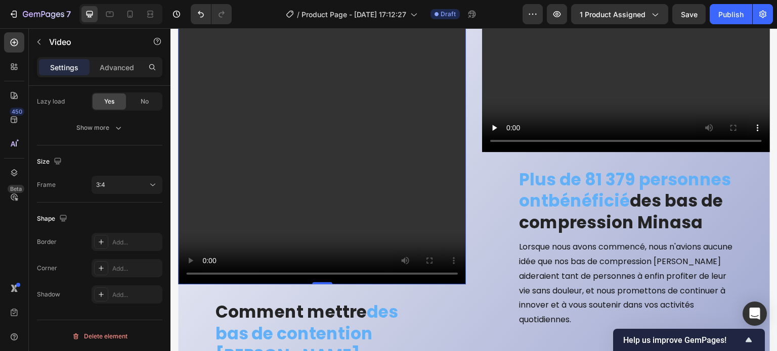
scroll to position [3317, 0]
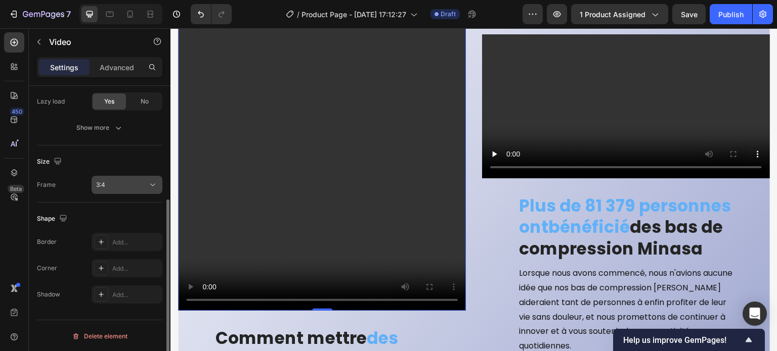
click at [136, 186] on div "3:4" at bounding box center [122, 185] width 52 height 9
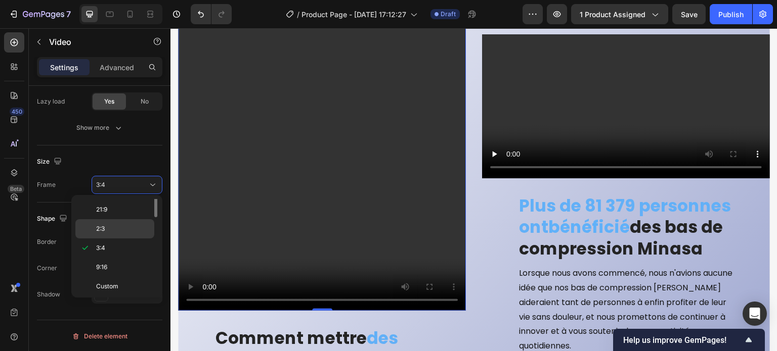
scroll to position [45, 0]
click at [117, 219] on p "4:3" at bounding box center [123, 221] width 54 height 9
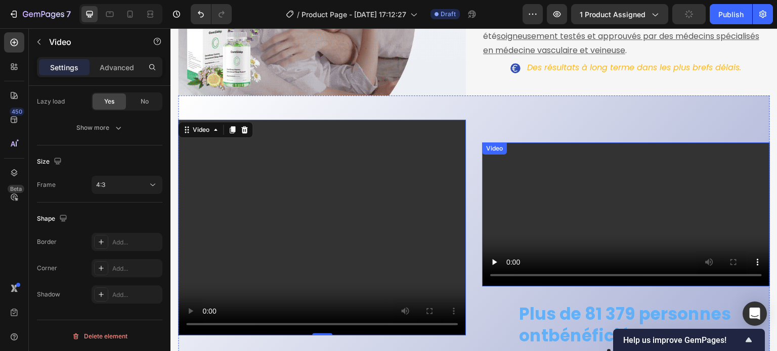
scroll to position [3120, 0]
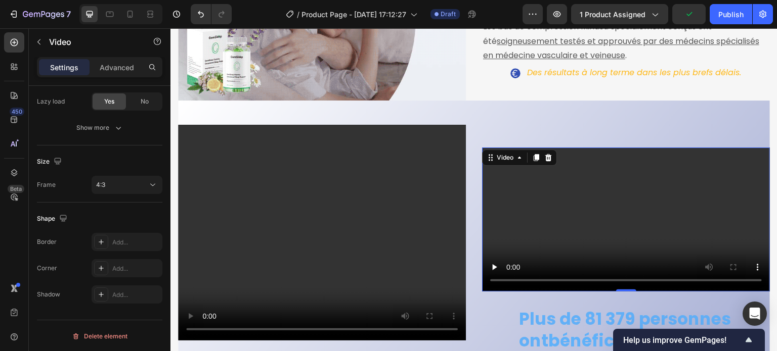
click at [505, 148] on video at bounding box center [626, 220] width 288 height 144
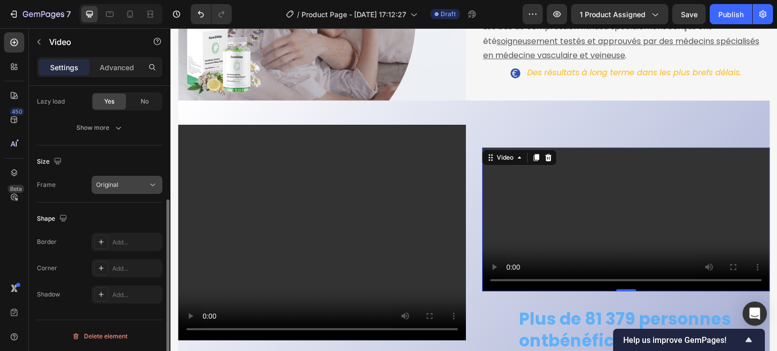
click at [123, 188] on div "Original" at bounding box center [122, 185] width 52 height 9
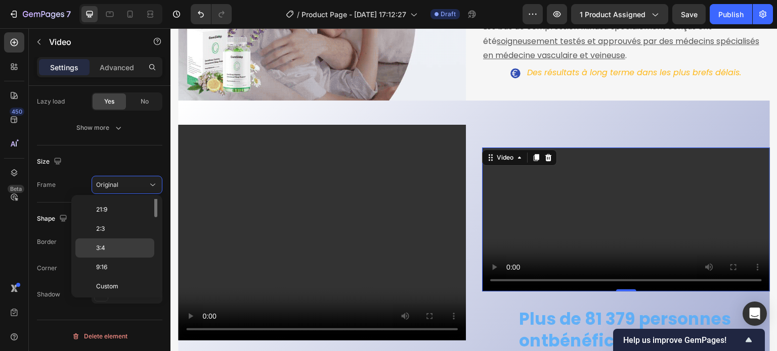
scroll to position [45, 0]
click at [105, 224] on span "4:3" at bounding box center [100, 221] width 9 height 9
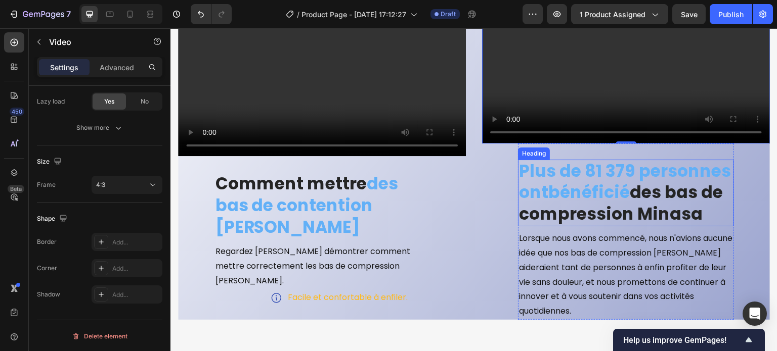
scroll to position [3322, 0]
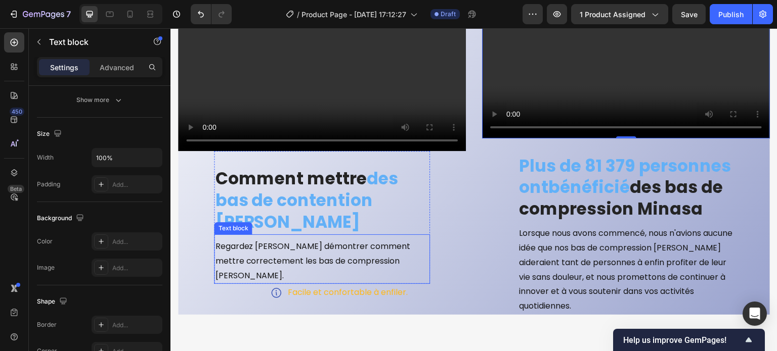
click at [304, 260] on p "Regardez [PERSON_NAME] démontrer comment mettre correctement les bas de compres…" at bounding box center [322, 261] width 214 height 43
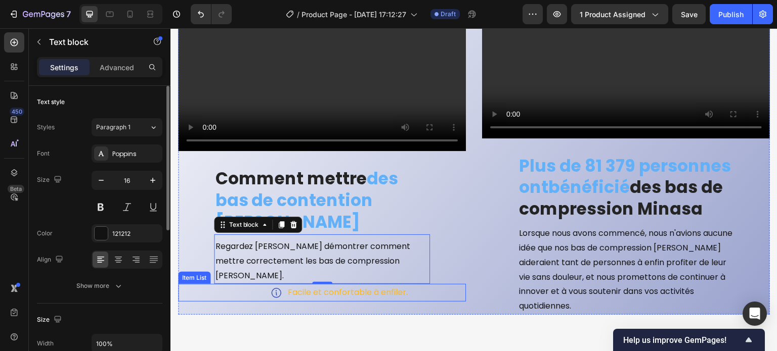
click at [308, 286] on p "Facile et confortable à enfiler." at bounding box center [348, 293] width 120 height 15
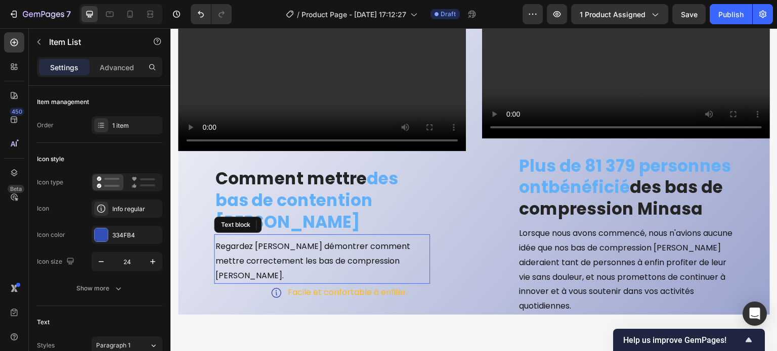
click at [299, 264] on p "Regardez [PERSON_NAME] démontrer comment mettre correctement les bas de compres…" at bounding box center [322, 261] width 214 height 43
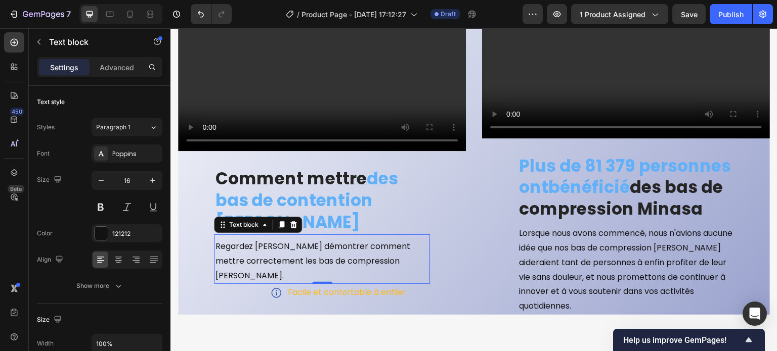
drag, startPoint x: 401, startPoint y: 259, endPoint x: 407, endPoint y: 260, distance: 6.7
click at [402, 259] on p "Regardez [PERSON_NAME] démontrer comment mettre correctement les bas de compres…" at bounding box center [322, 261] width 214 height 43
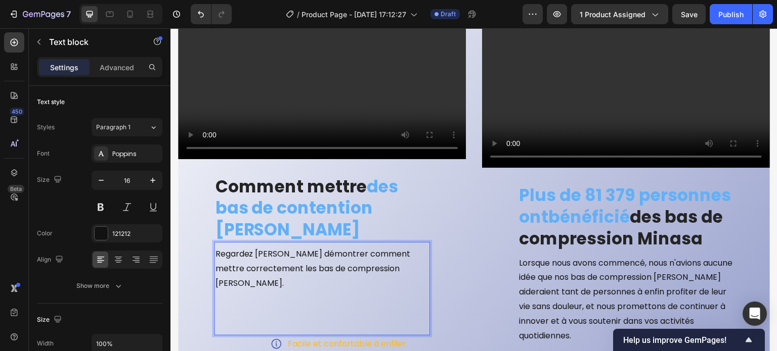
scroll to position [3307, 0]
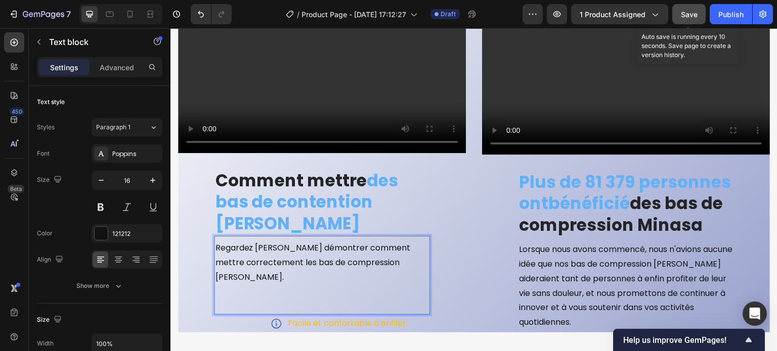
drag, startPoint x: 688, startPoint y: 21, endPoint x: 508, endPoint y: 1, distance: 181.2
click at [688, 21] on button "Save" at bounding box center [688, 14] width 33 height 20
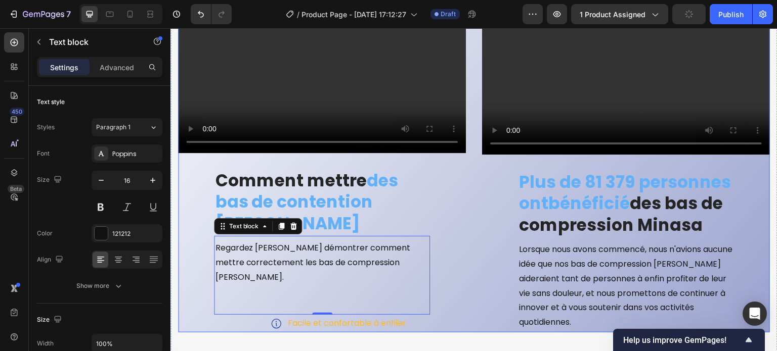
click at [501, 204] on div "Video Plus de 81 379 personnes ont bénéficié des bas de compression Minasa Head…" at bounding box center [626, 134] width 288 height 395
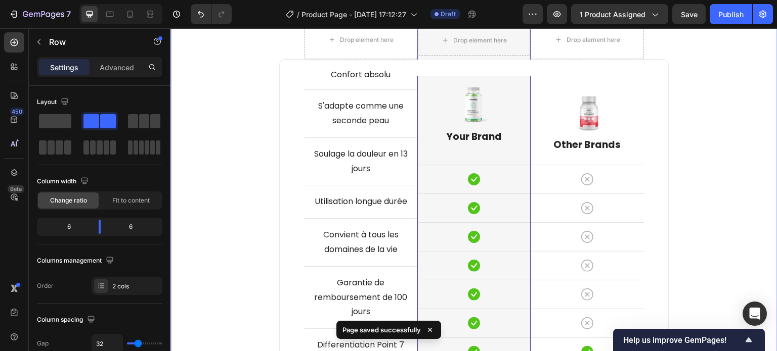
scroll to position [3914, 0]
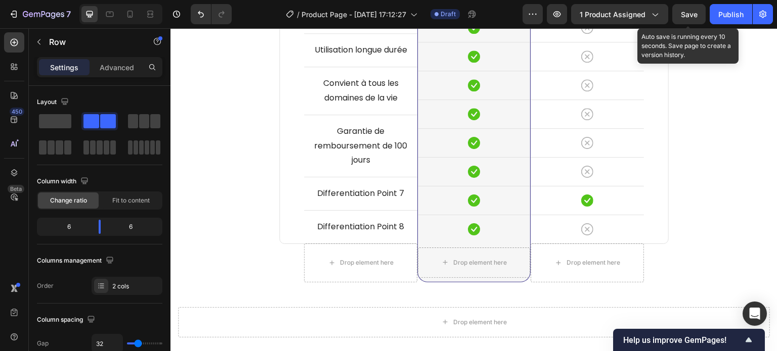
click at [691, 18] on span "Save" at bounding box center [689, 14] width 17 height 9
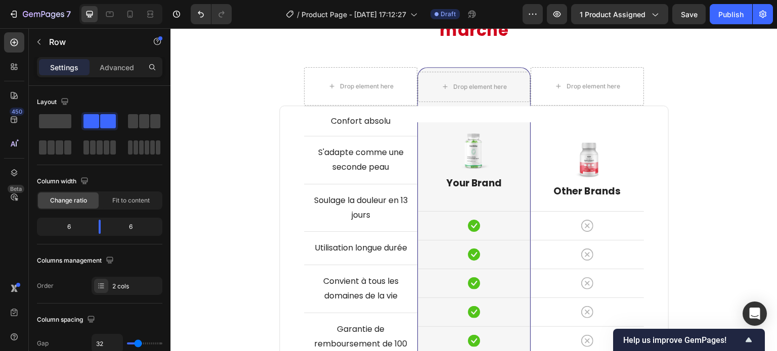
scroll to position [3712, 0]
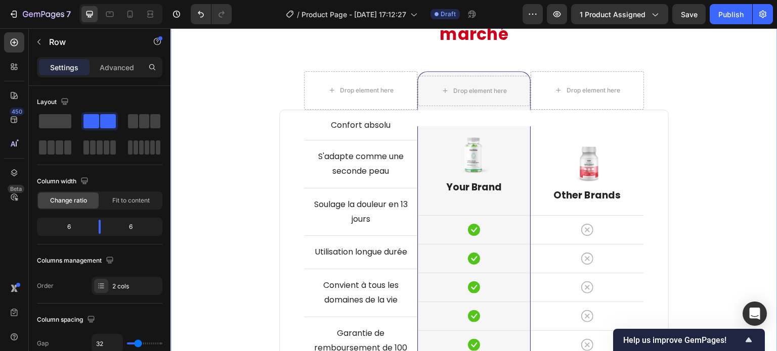
click at [721, 115] on div "[PERSON_NAME] tombez pas dans le piège des contrefaçons bon marché Heading Row …" at bounding box center [474, 355] width 592 height 709
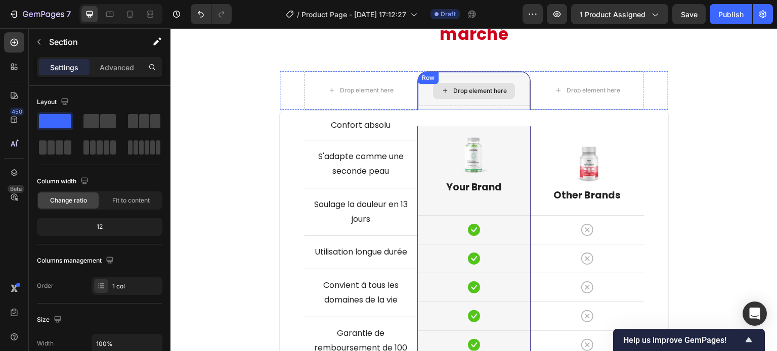
click at [493, 83] on div "Drop element here" at bounding box center [474, 91] width 82 height 16
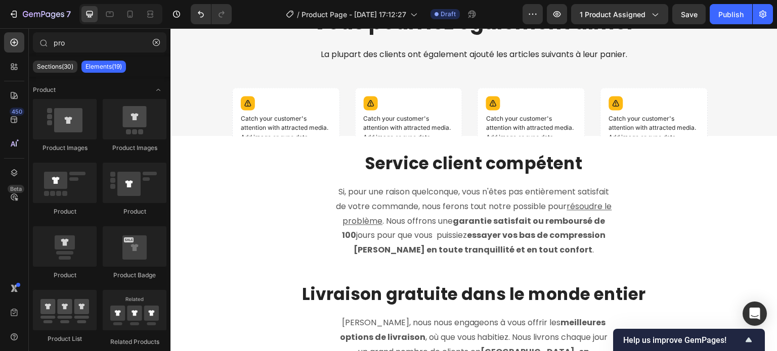
scroll to position [5077, 0]
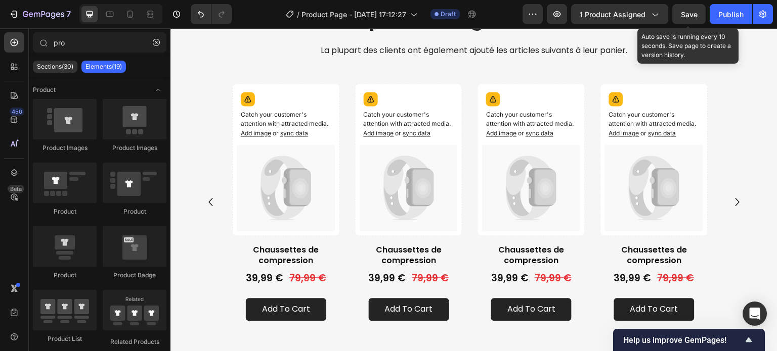
click at [685, 17] on span "Save" at bounding box center [689, 14] width 17 height 9
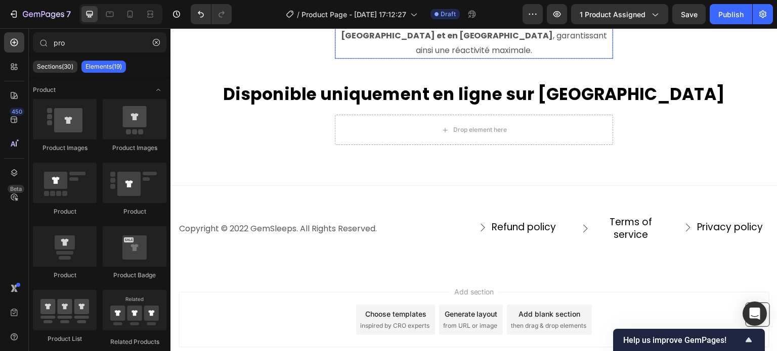
scroll to position [5634, 0]
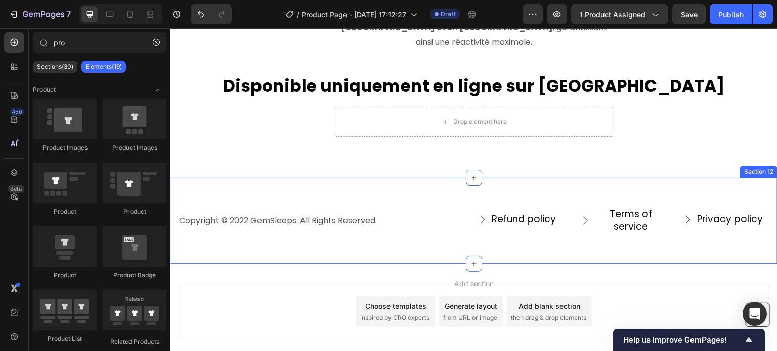
click at [412, 178] on div "Copyright © 2022 GemSleeps. All Rights Reserved. Text block Refund policy Butto…" at bounding box center [473, 221] width 607 height 86
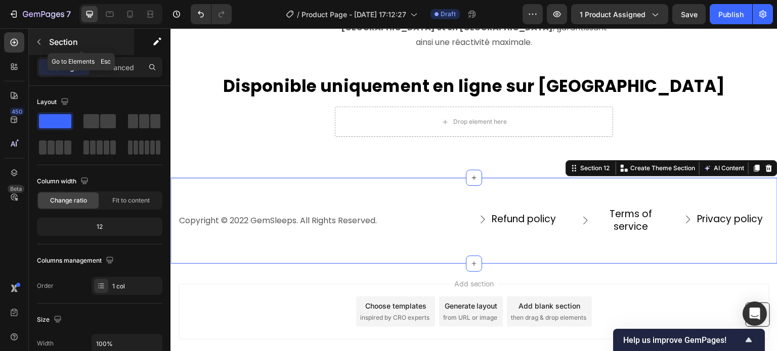
click at [44, 46] on button "button" at bounding box center [39, 42] width 16 height 16
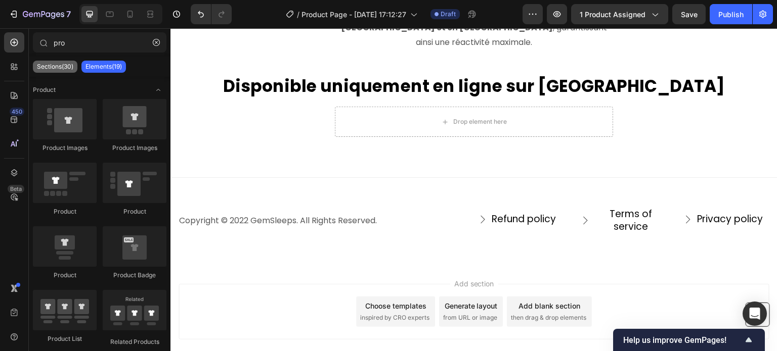
click at [60, 66] on p "Sections(30)" at bounding box center [55, 67] width 36 height 8
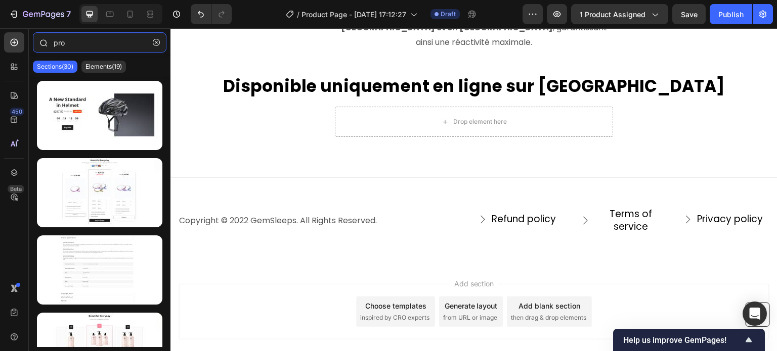
click at [62, 43] on input "pro" at bounding box center [100, 42] width 134 height 20
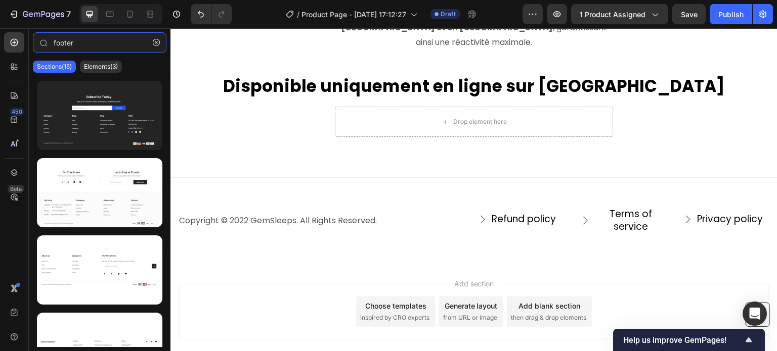
type input "footer"
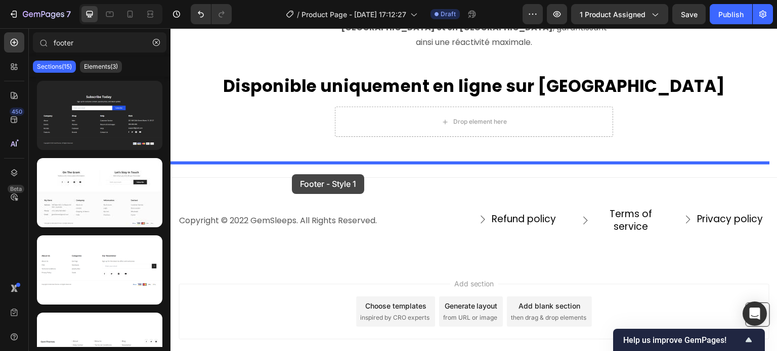
drag, startPoint x: 286, startPoint y: 153, endPoint x: 292, endPoint y: 174, distance: 22.4
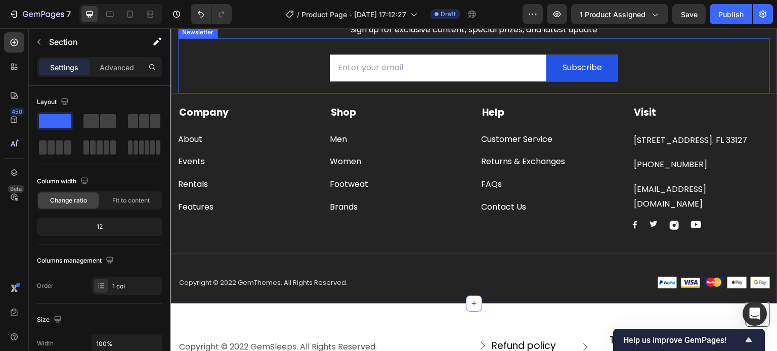
scroll to position [5935, 0]
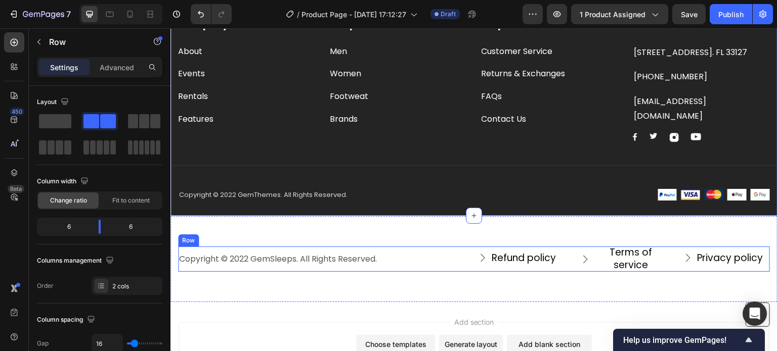
click at [252, 250] on div "Copyright © 2022 GemSleeps. All Rights Reserved. Text block" at bounding box center [324, 259] width 292 height 25
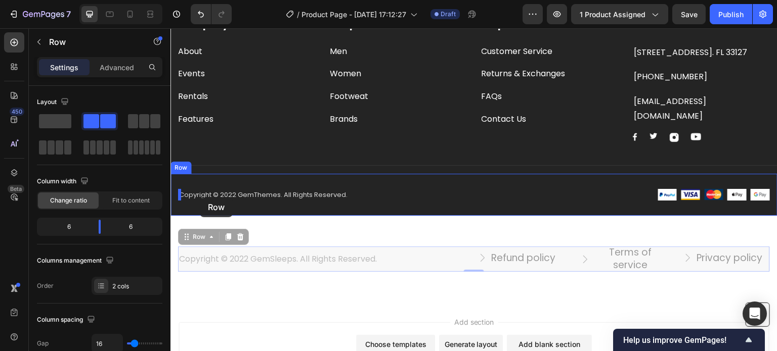
drag, startPoint x: 186, startPoint y: 242, endPoint x: 200, endPoint y: 198, distance: 46.7
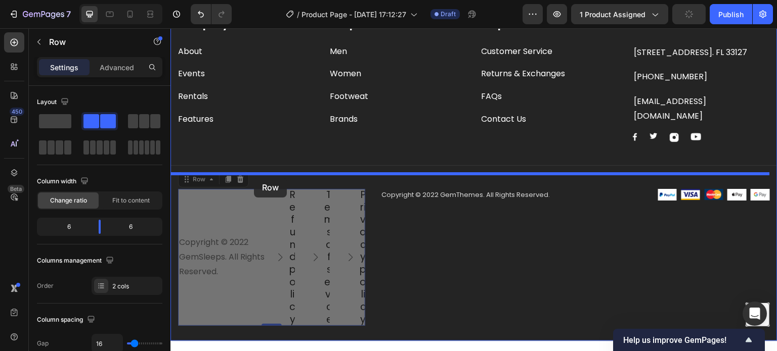
drag, startPoint x: 188, startPoint y: 181, endPoint x: 254, endPoint y: 178, distance: 65.8
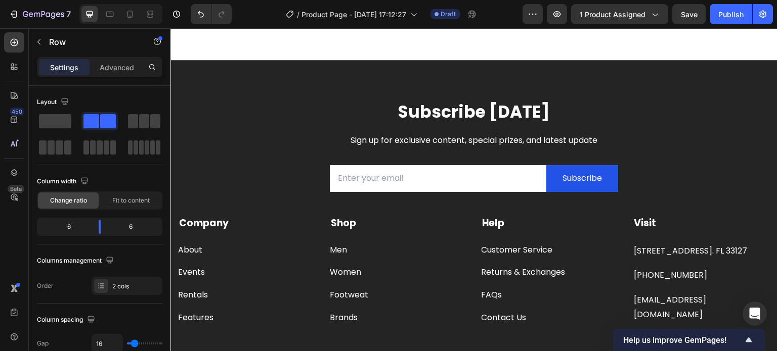
scroll to position [5733, 0]
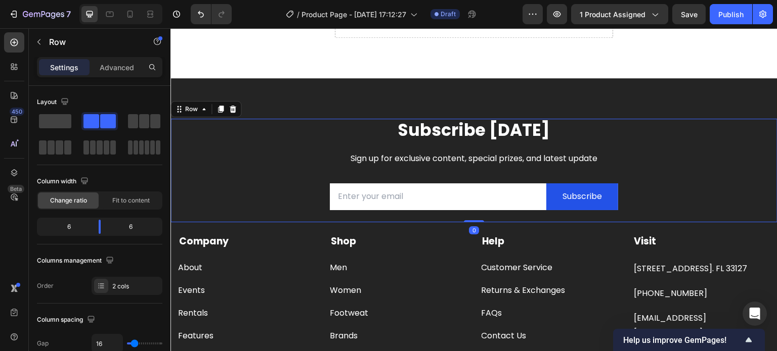
click at [175, 119] on div "Subscribe [DATE] Heading Sign up for exclusive content, special prizes, and lat…" at bounding box center [473, 171] width 607 height 104
click at [231, 105] on icon at bounding box center [233, 109] width 8 height 8
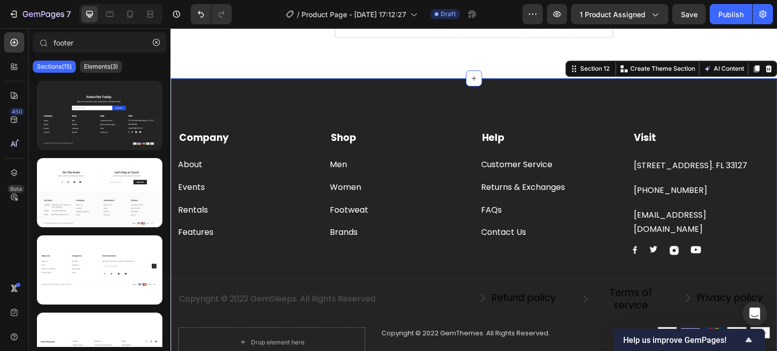
click at [251, 78] on div "Company Text block About Button Events Button Rentals Button Features Button Sh…" at bounding box center [473, 225] width 607 height 294
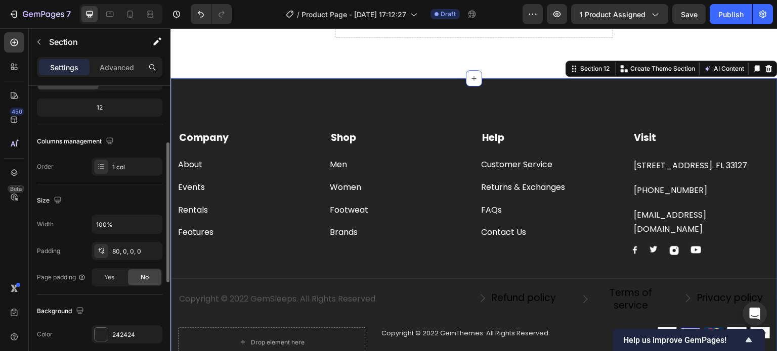
scroll to position [220, 0]
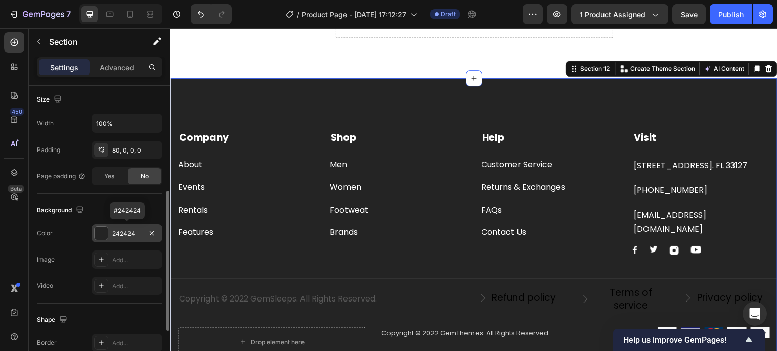
click at [123, 237] on div "242424" at bounding box center [126, 234] width 29 height 9
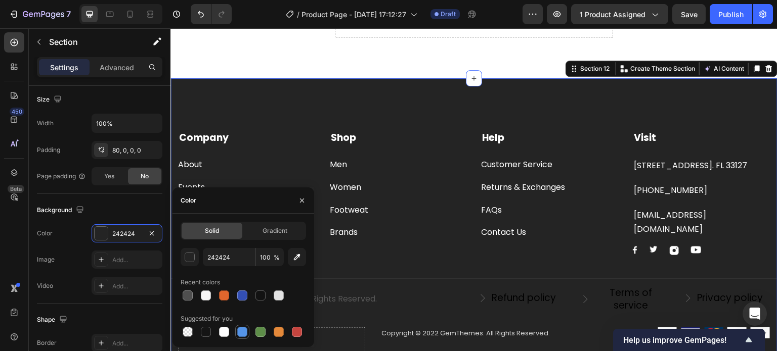
click at [240, 335] on div at bounding box center [242, 332] width 10 height 10
type input "5594E7"
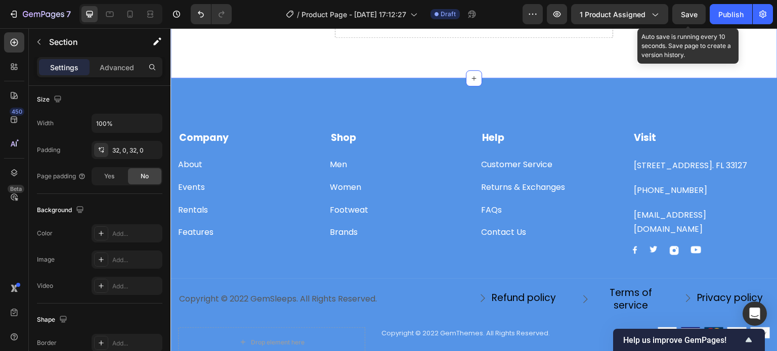
click at [683, 15] on span "Save" at bounding box center [689, 14] width 17 height 9
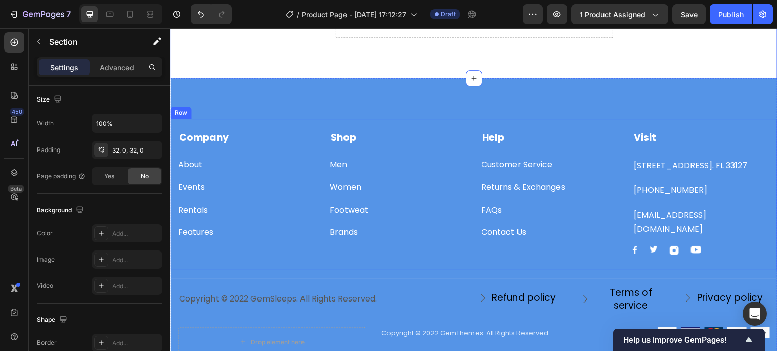
click at [235, 119] on div "Company Text block About Button Events Button Rentals Button Features Button Sh…" at bounding box center [473, 195] width 607 height 152
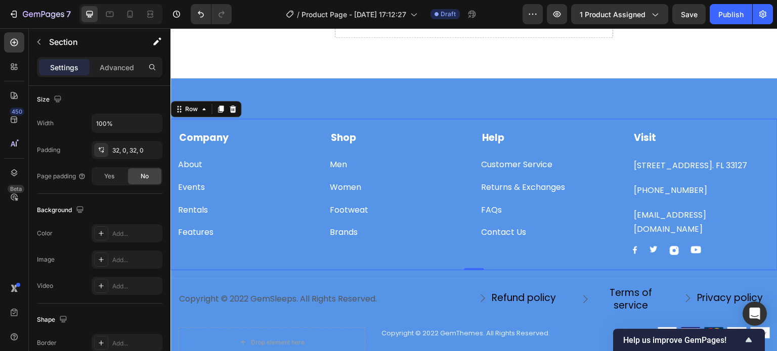
scroll to position [0, 0]
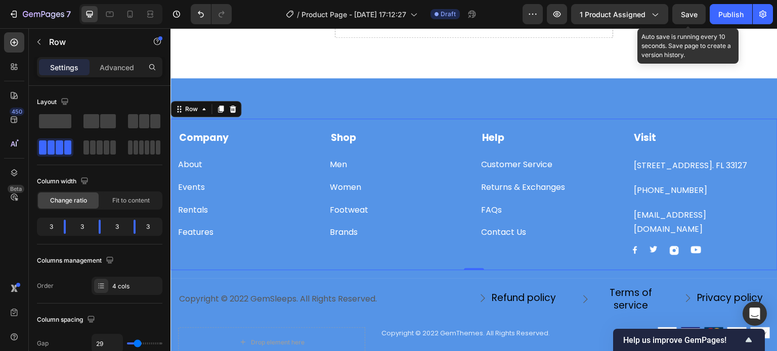
click at [686, 14] on span "Save" at bounding box center [689, 14] width 17 height 9
